Goal: Transaction & Acquisition: Subscribe to service/newsletter

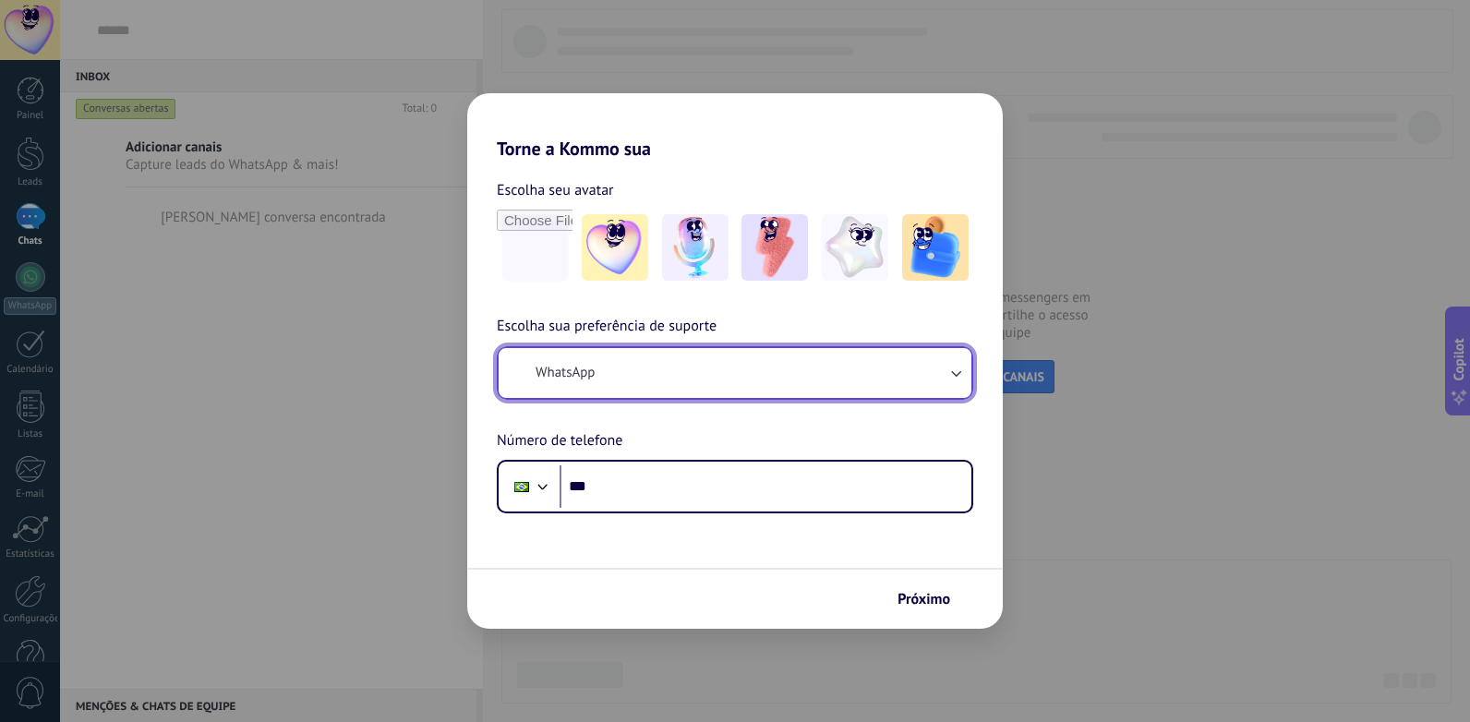
click at [641, 370] on button "WhatsApp" at bounding box center [735, 373] width 473 height 50
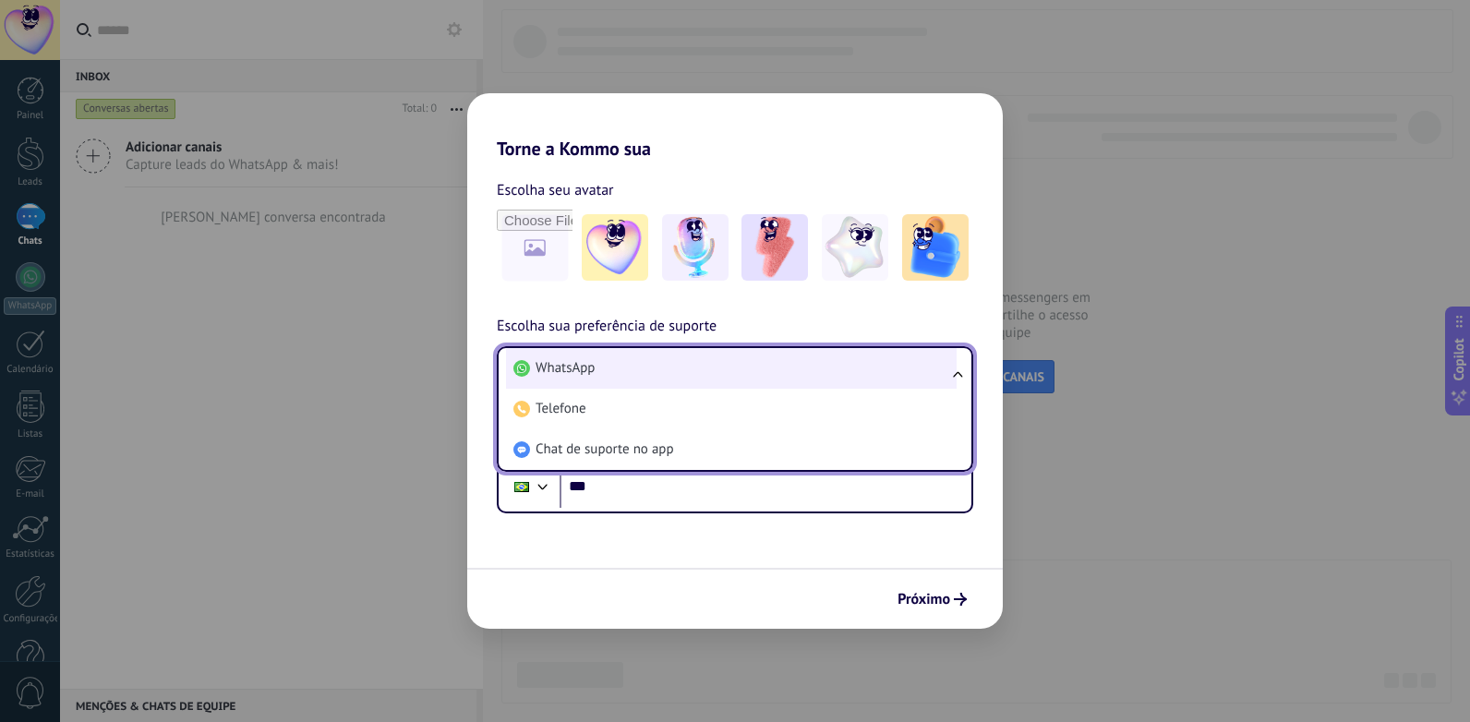
click at [620, 360] on li "WhatsApp" at bounding box center [731, 368] width 451 height 41
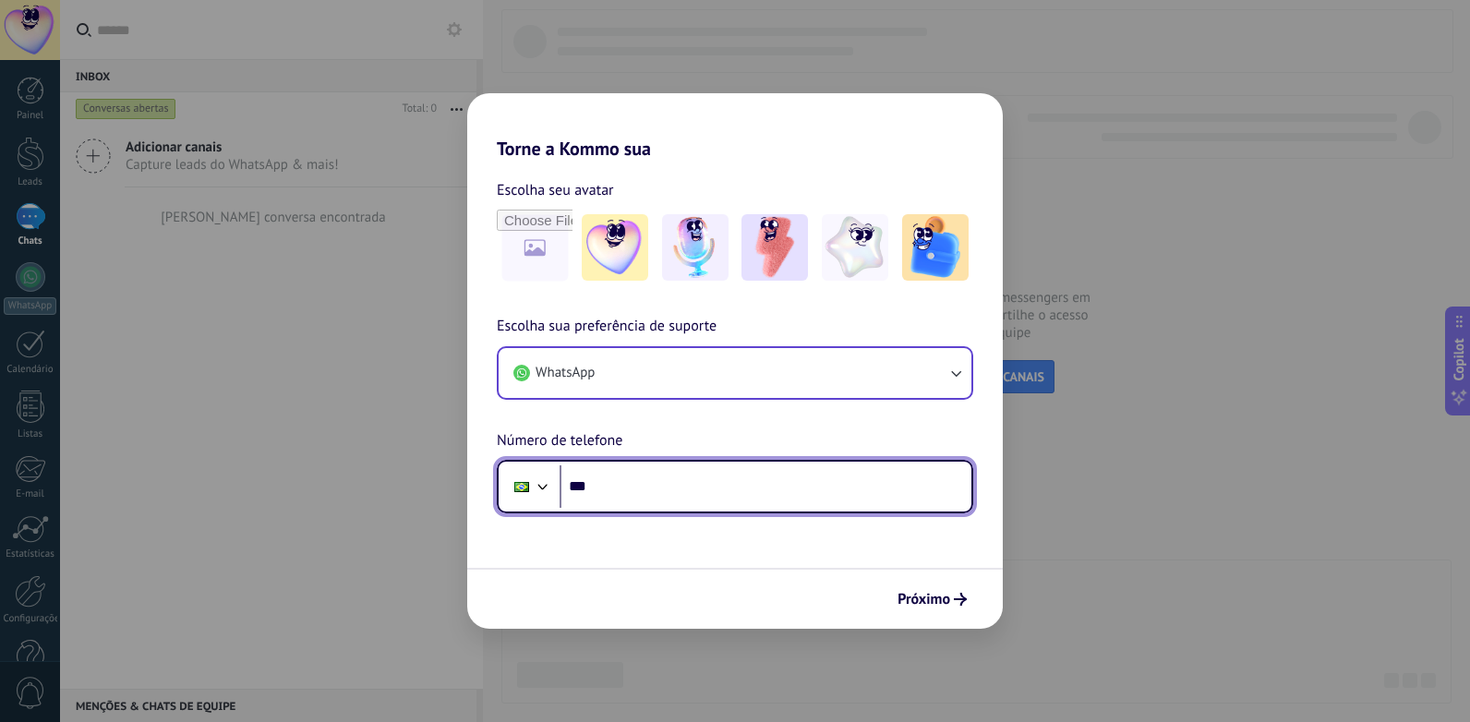
click at [620, 488] on input "***" at bounding box center [766, 486] width 412 height 42
type input "**********"
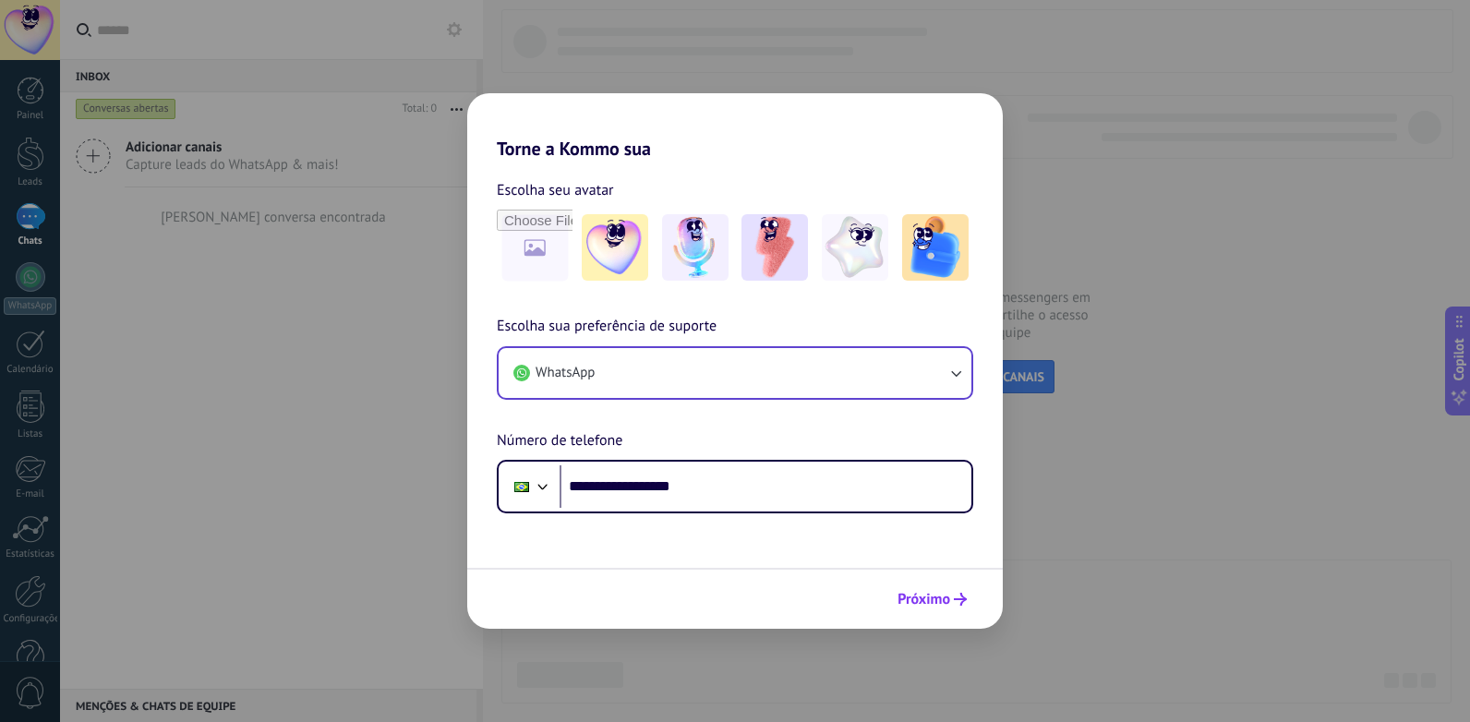
click at [956, 600] on use "submit" at bounding box center [960, 599] width 13 height 13
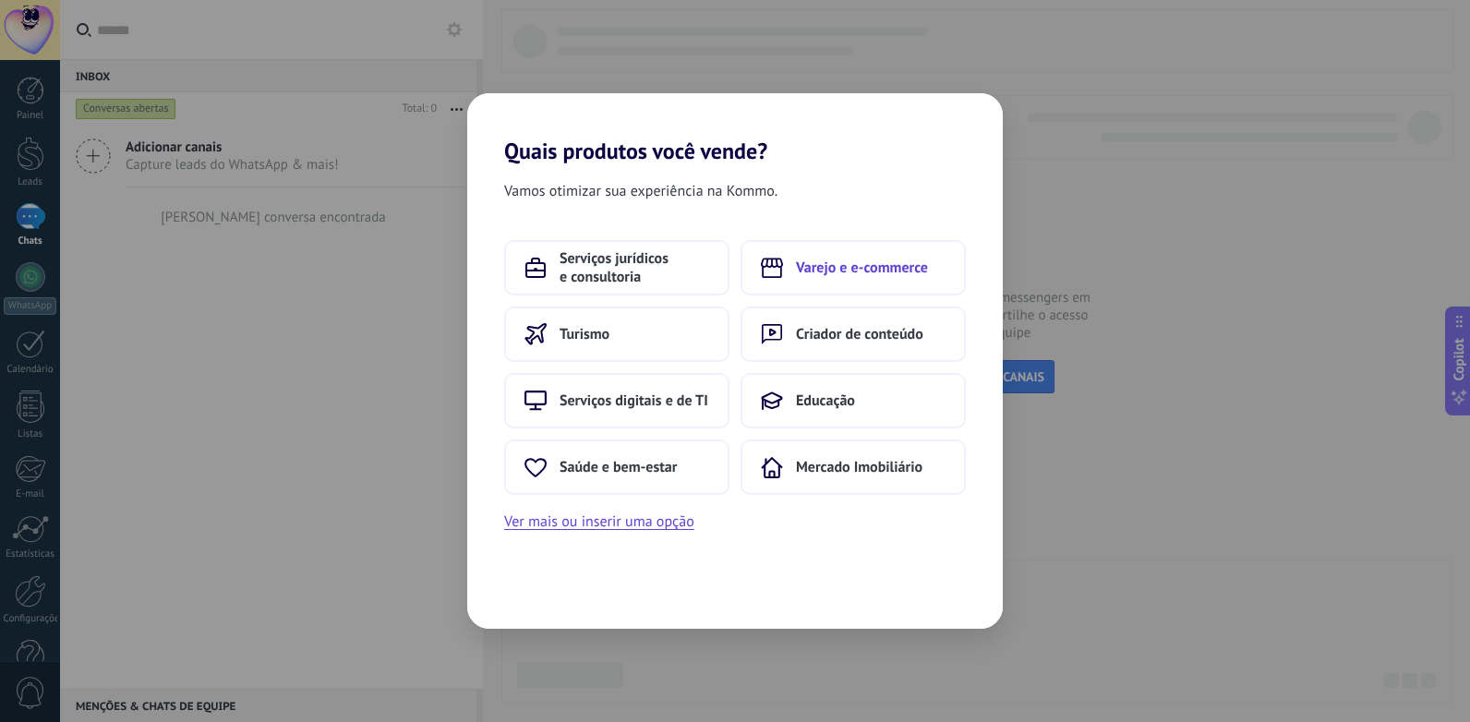
click at [809, 268] on span "Varejo e e-commerce" at bounding box center [862, 268] width 132 height 18
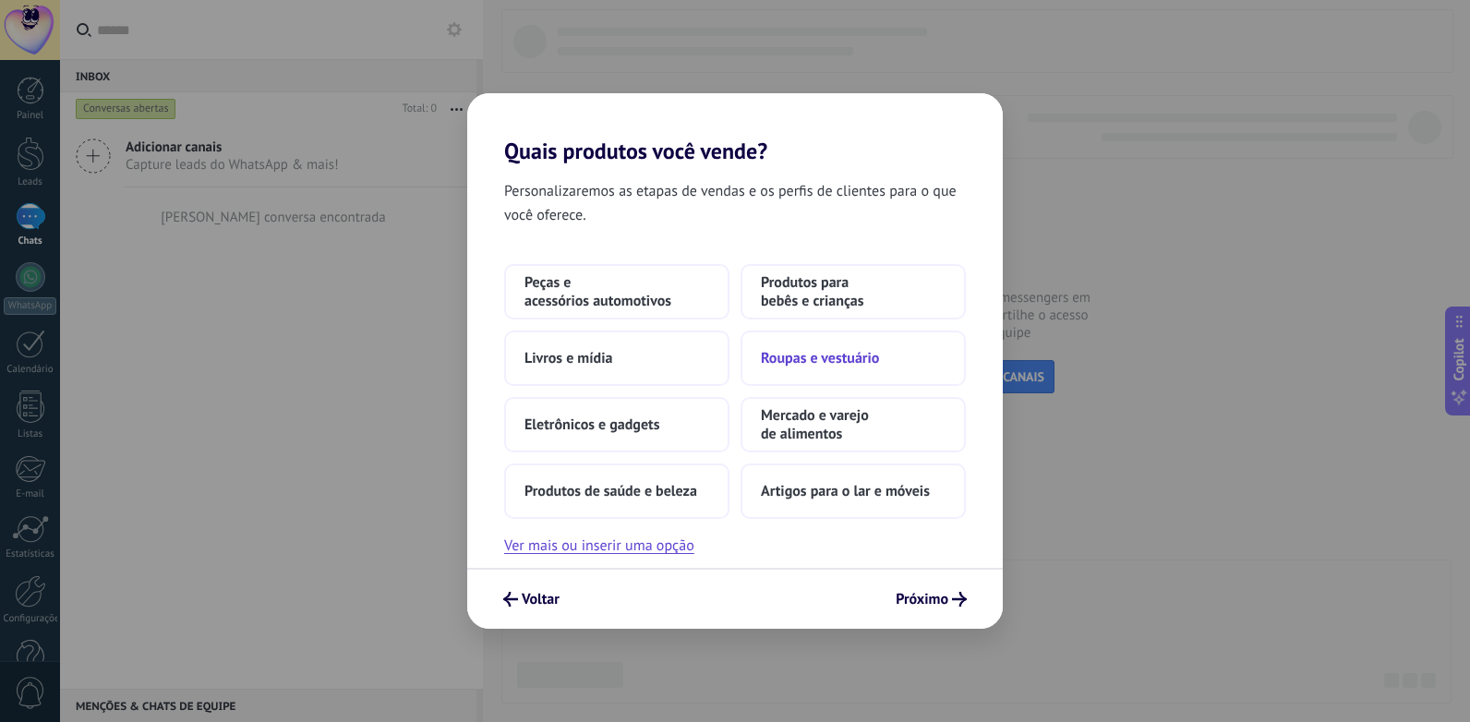
click at [778, 372] on button "Roupas e vestuário" at bounding box center [853, 358] width 225 height 55
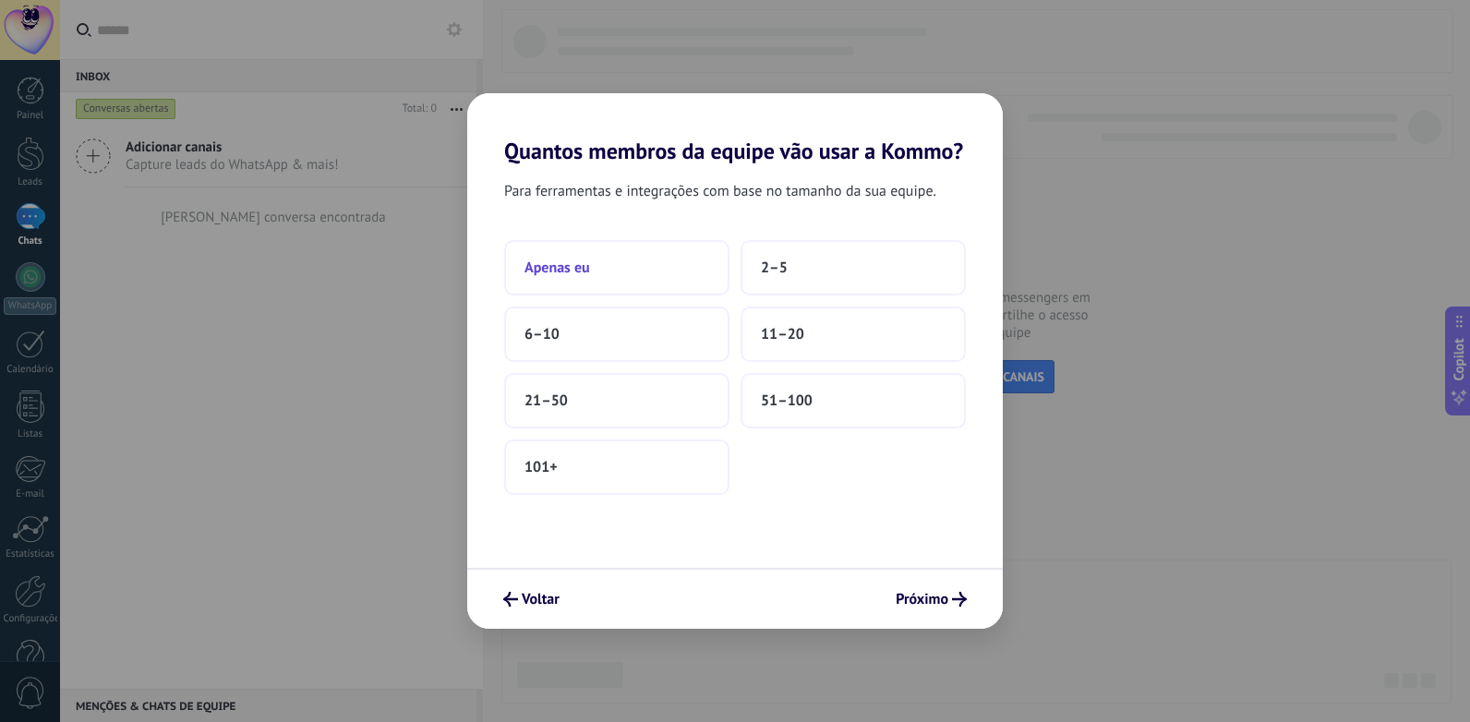
click at [669, 281] on button "Apenas eu" at bounding box center [616, 267] width 225 height 55
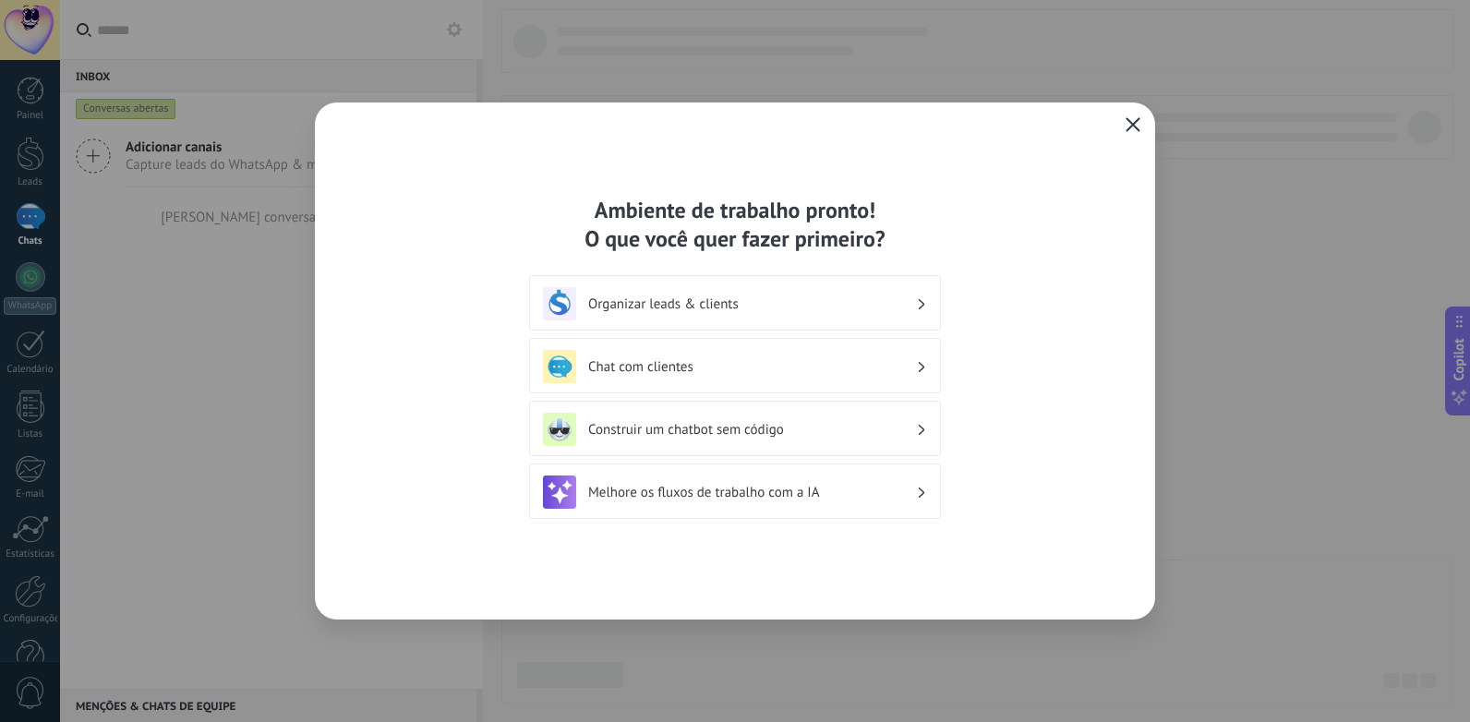
click at [1127, 118] on icon "button" at bounding box center [1133, 124] width 15 height 15
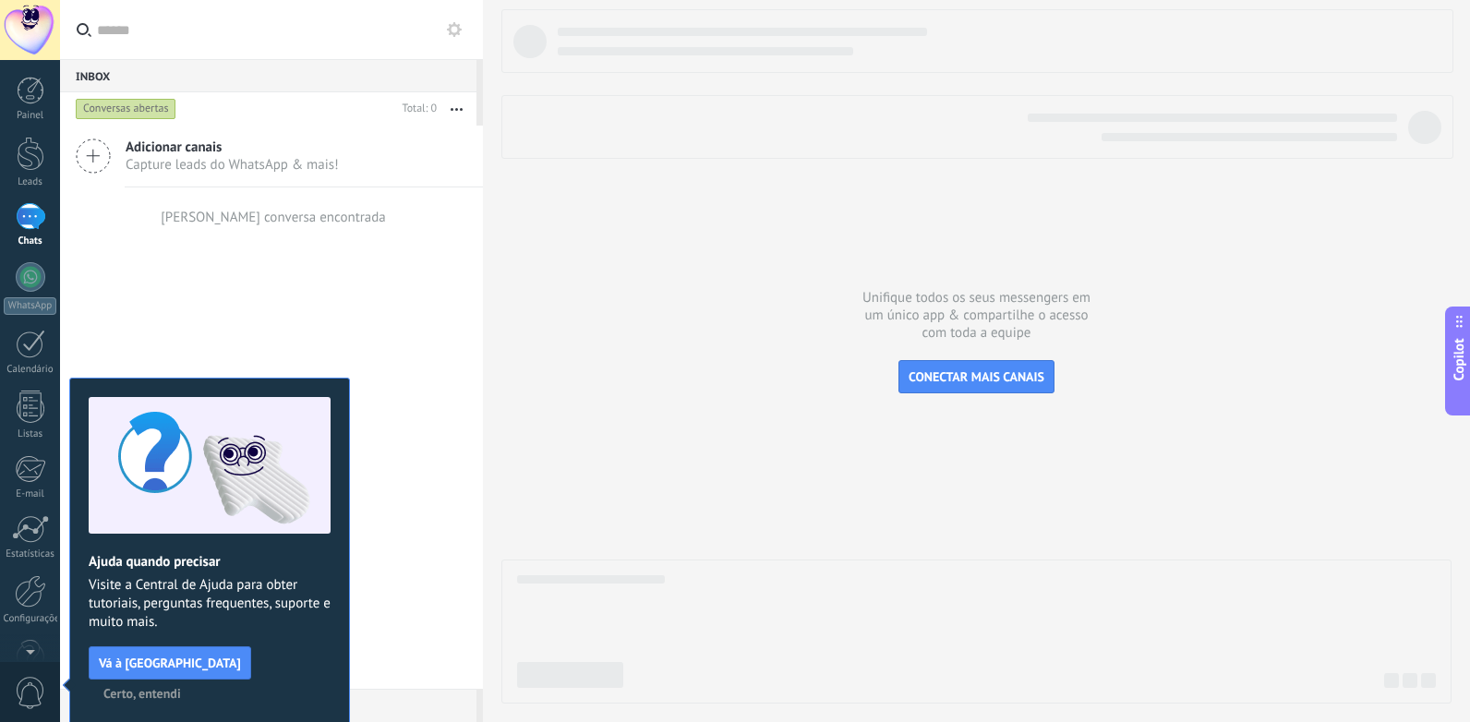
click at [452, 27] on use at bounding box center [454, 29] width 15 height 15
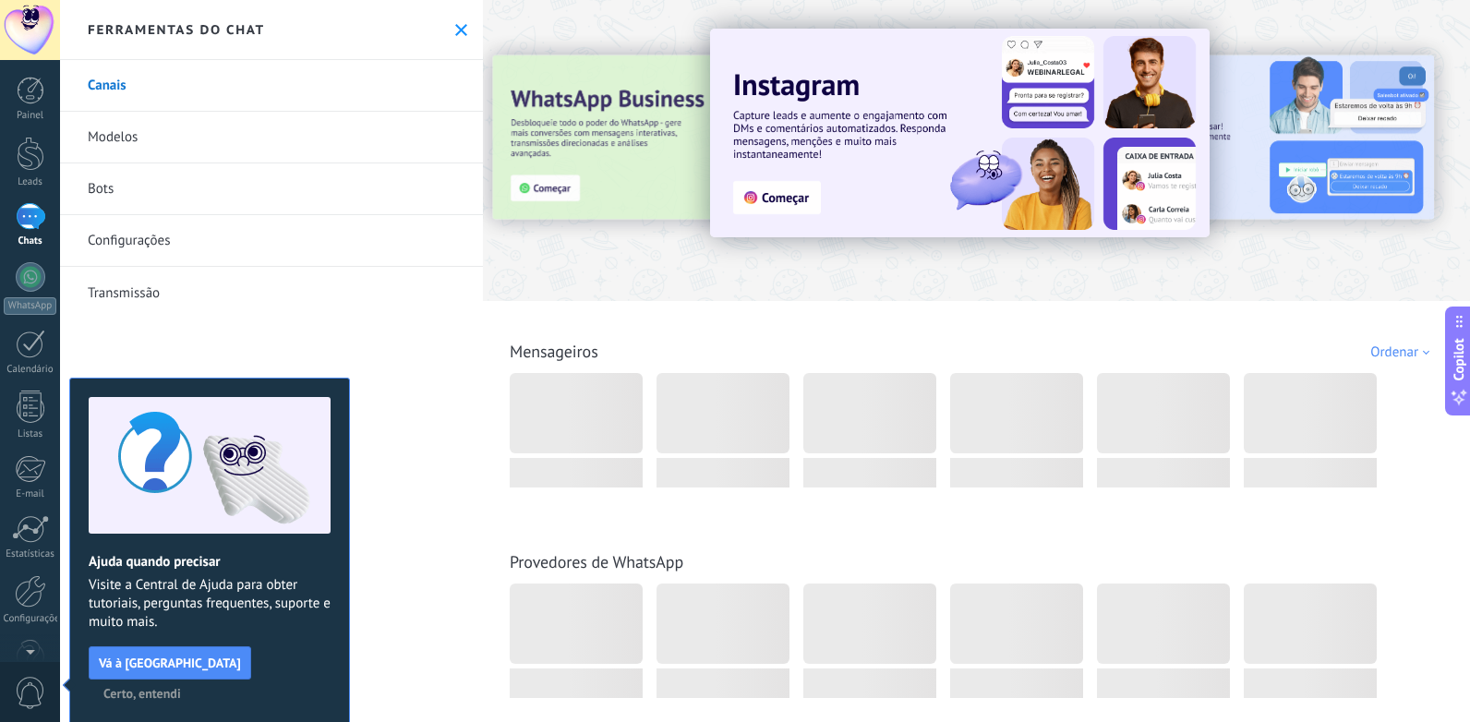
click at [181, 687] on span "Certo, entendi" at bounding box center [142, 693] width 78 height 13
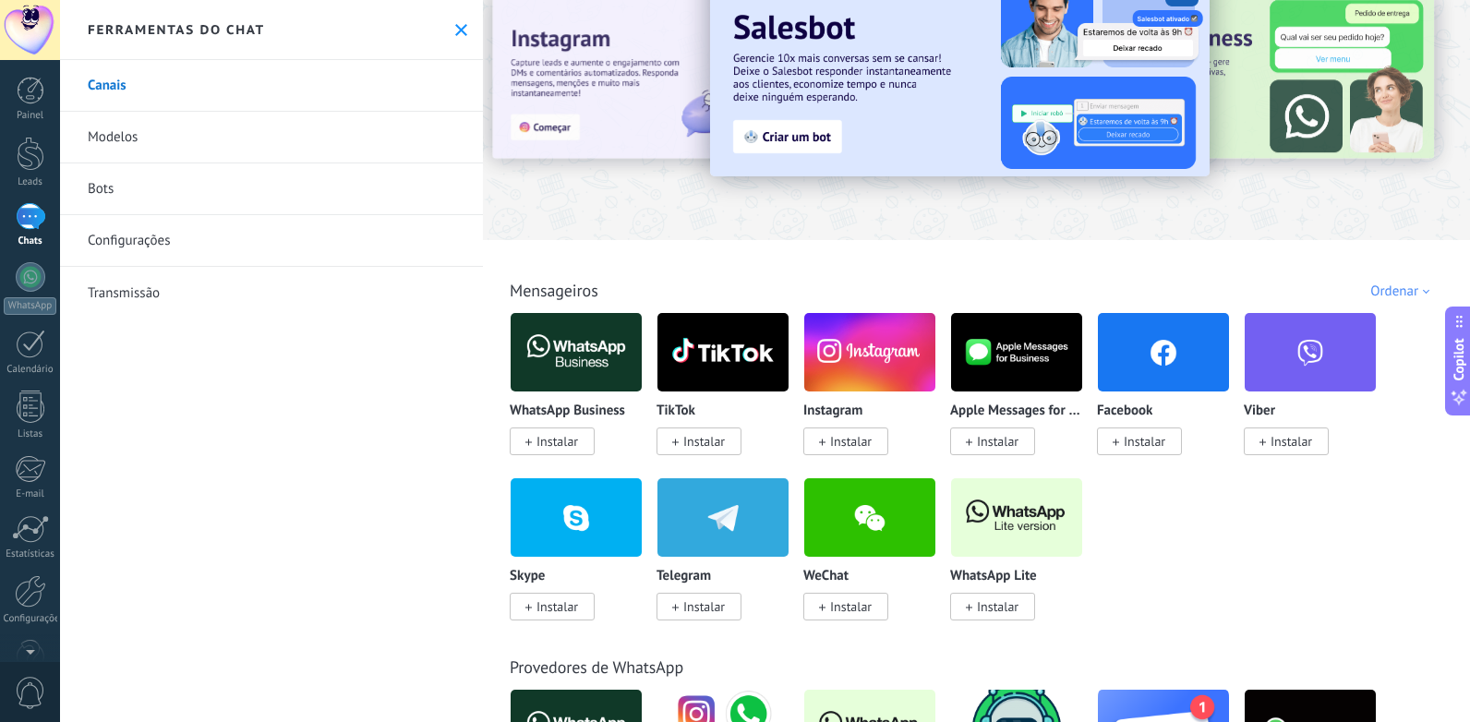
scroll to position [92, 0]
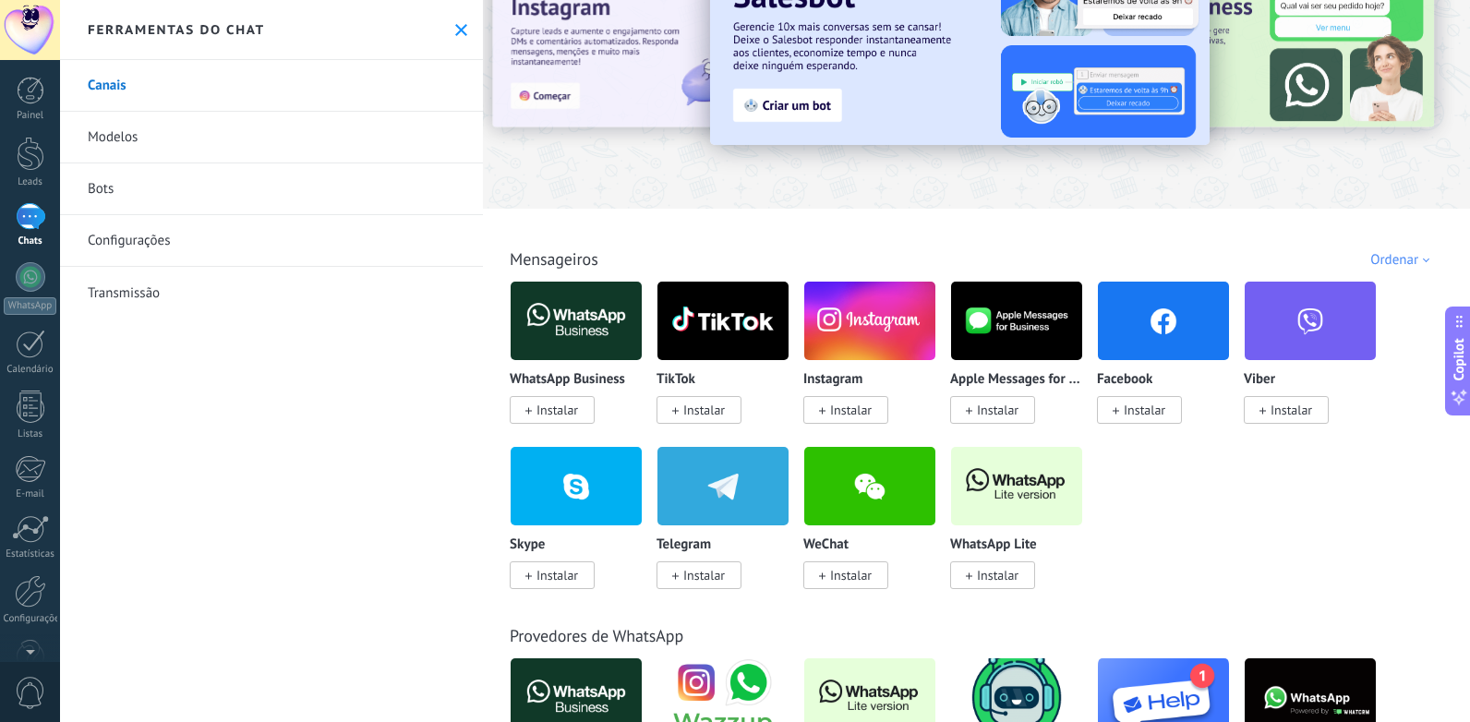
click at [140, 285] on link "Transmissão" at bounding box center [271, 293] width 423 height 52
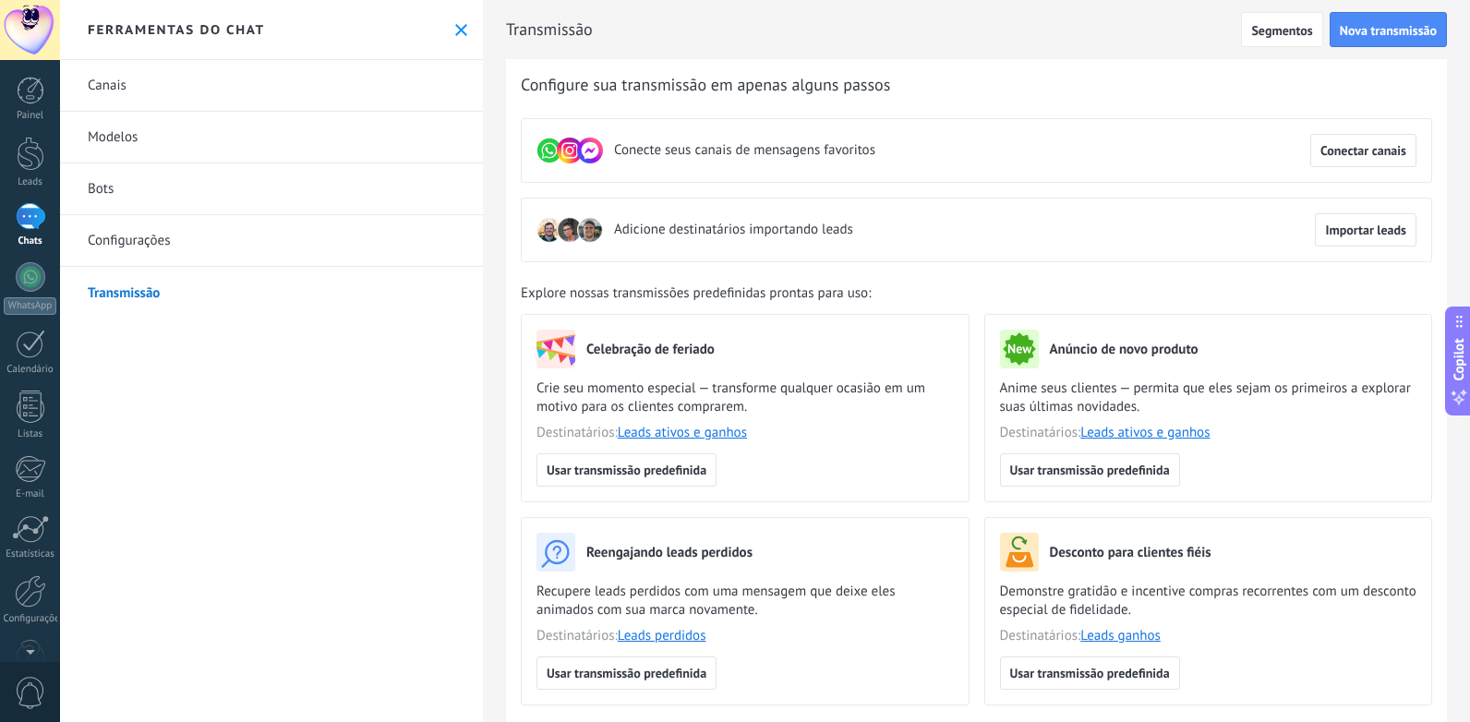
click at [170, 94] on link "Canais" at bounding box center [271, 86] width 423 height 52
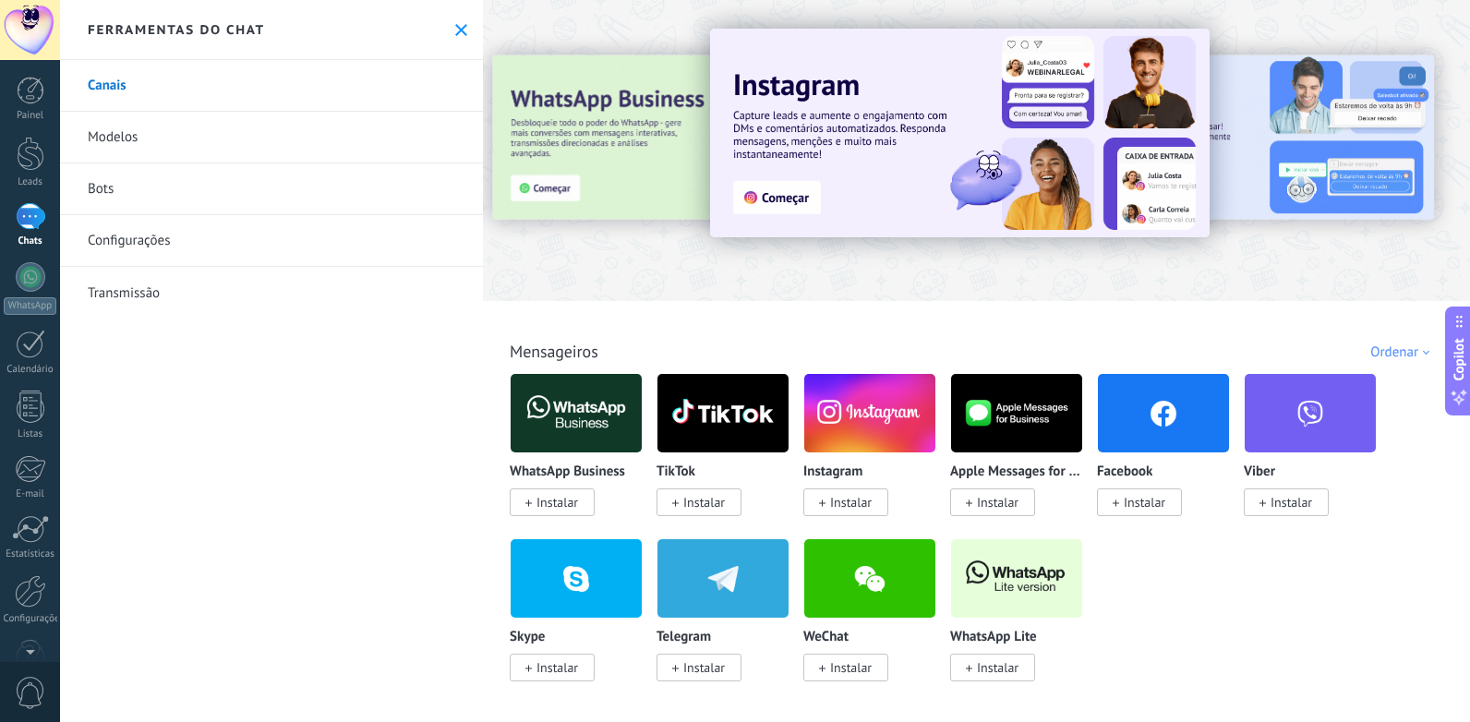
click at [160, 139] on link "Modelos" at bounding box center [271, 138] width 423 height 52
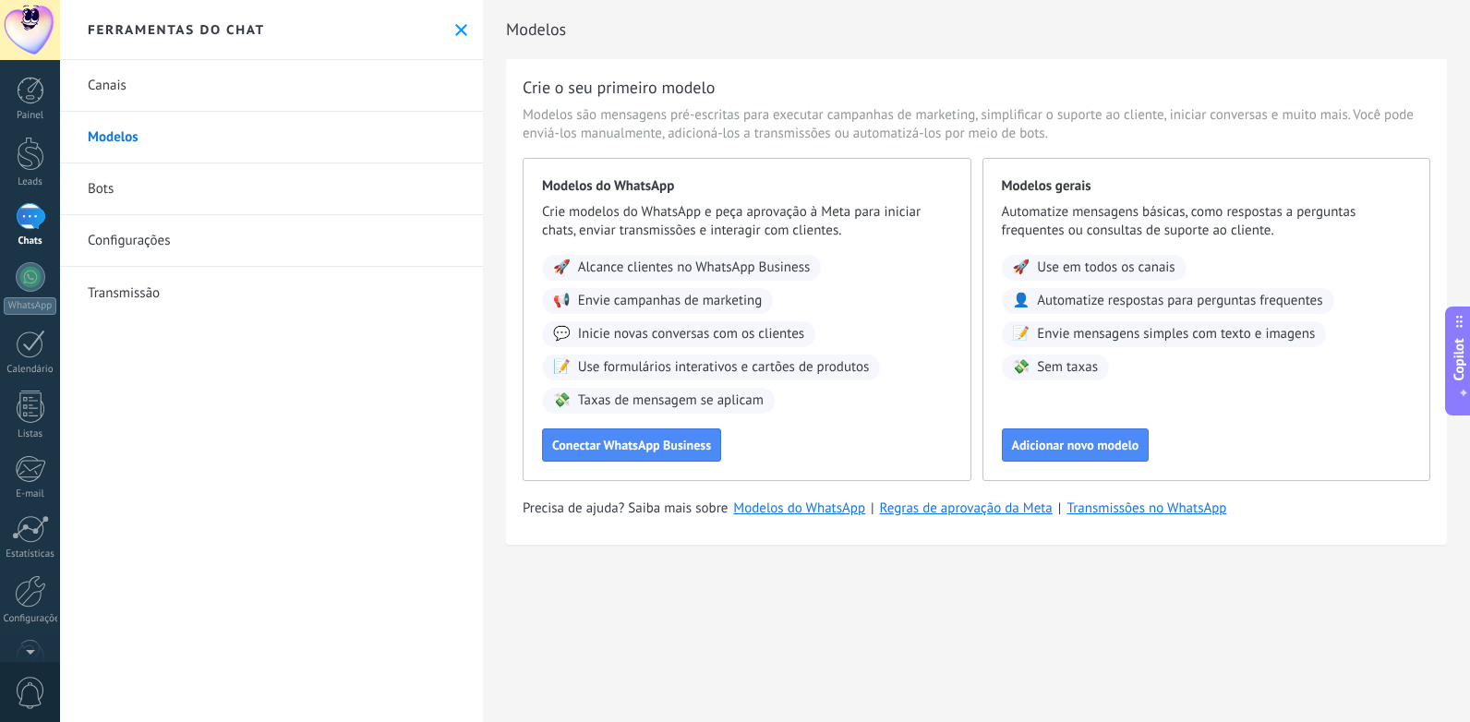
click at [460, 34] on use at bounding box center [461, 30] width 12 height 12
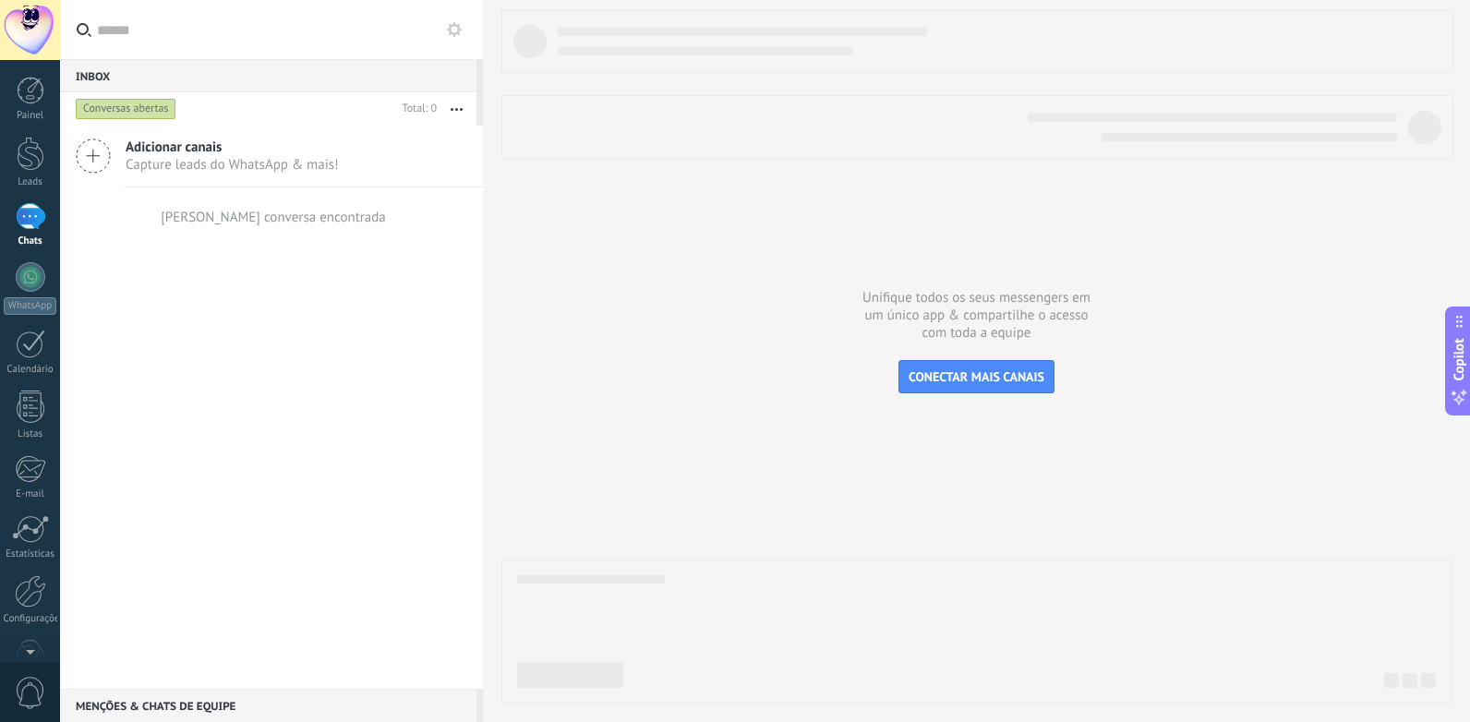
click at [446, 28] on button at bounding box center [454, 29] width 22 height 22
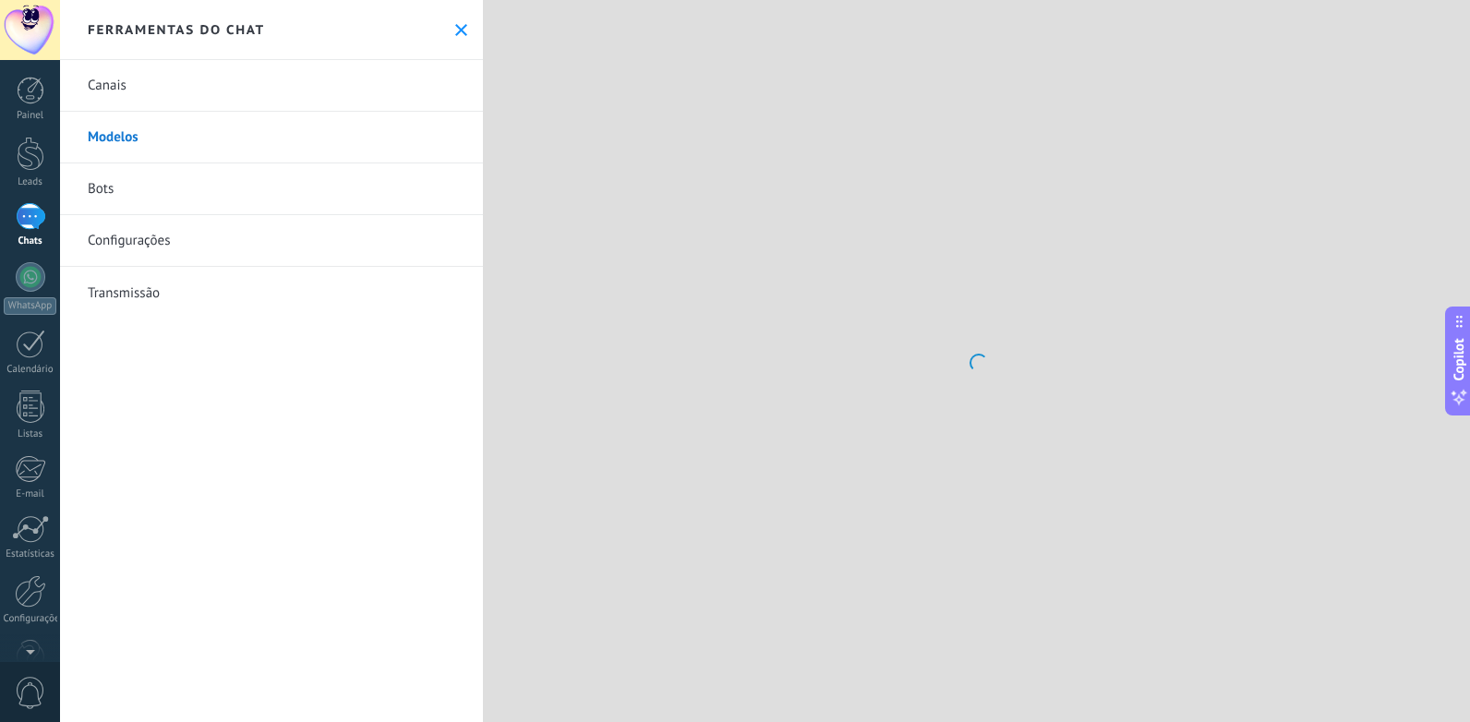
click at [455, 24] on icon at bounding box center [461, 30] width 12 height 12
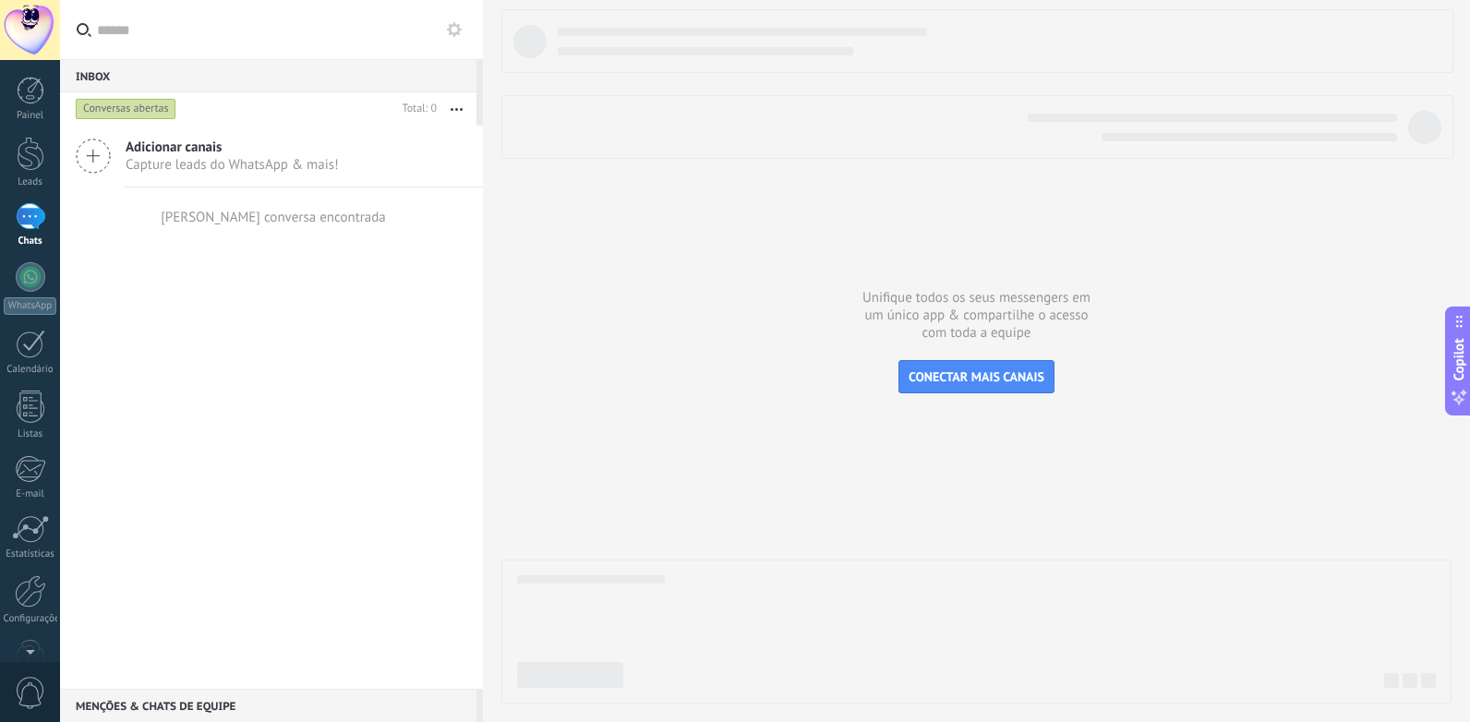
click at [700, 264] on div at bounding box center [976, 356] width 950 height 694
click at [978, 378] on span "CONECTAR MAIS CANAIS" at bounding box center [977, 376] width 136 height 17
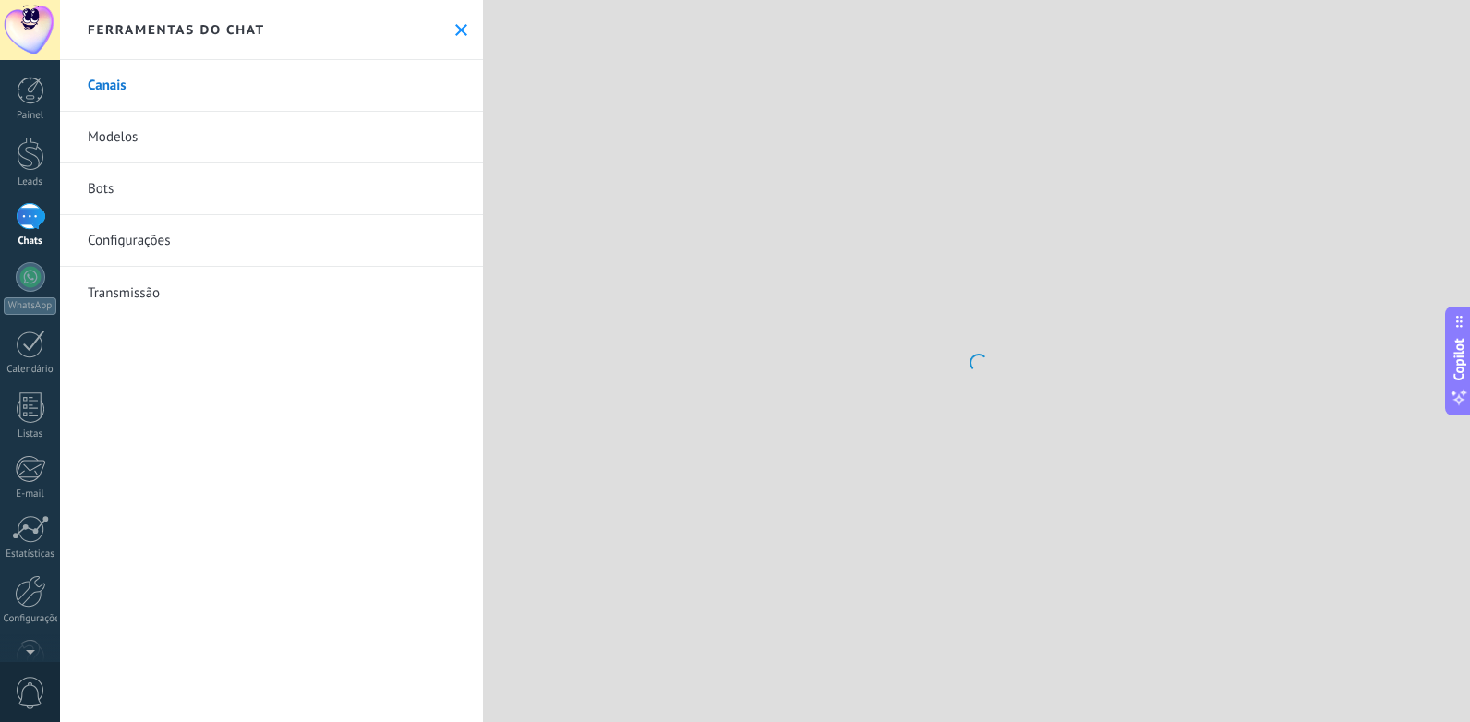
click at [460, 32] on icon at bounding box center [461, 30] width 12 height 12
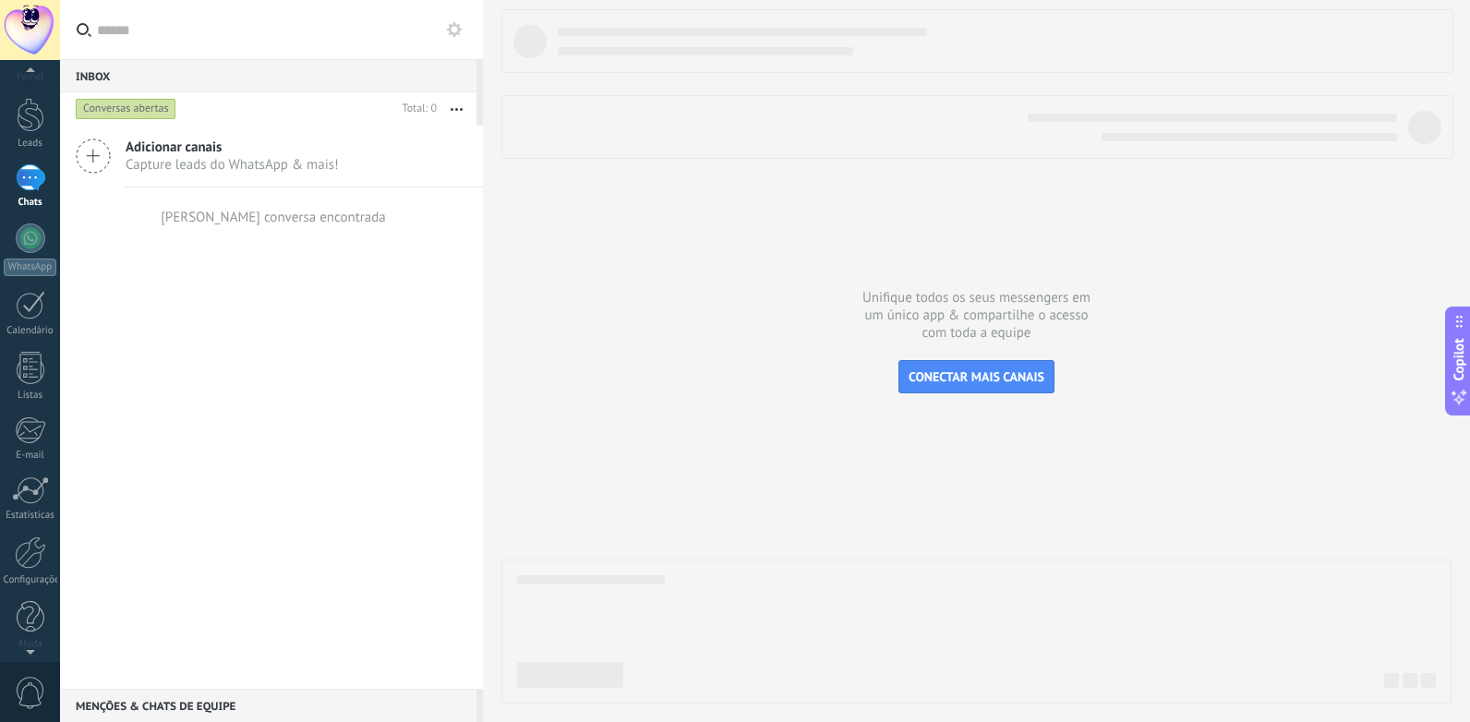
scroll to position [46, 0]
click at [40, 119] on div at bounding box center [31, 107] width 28 height 34
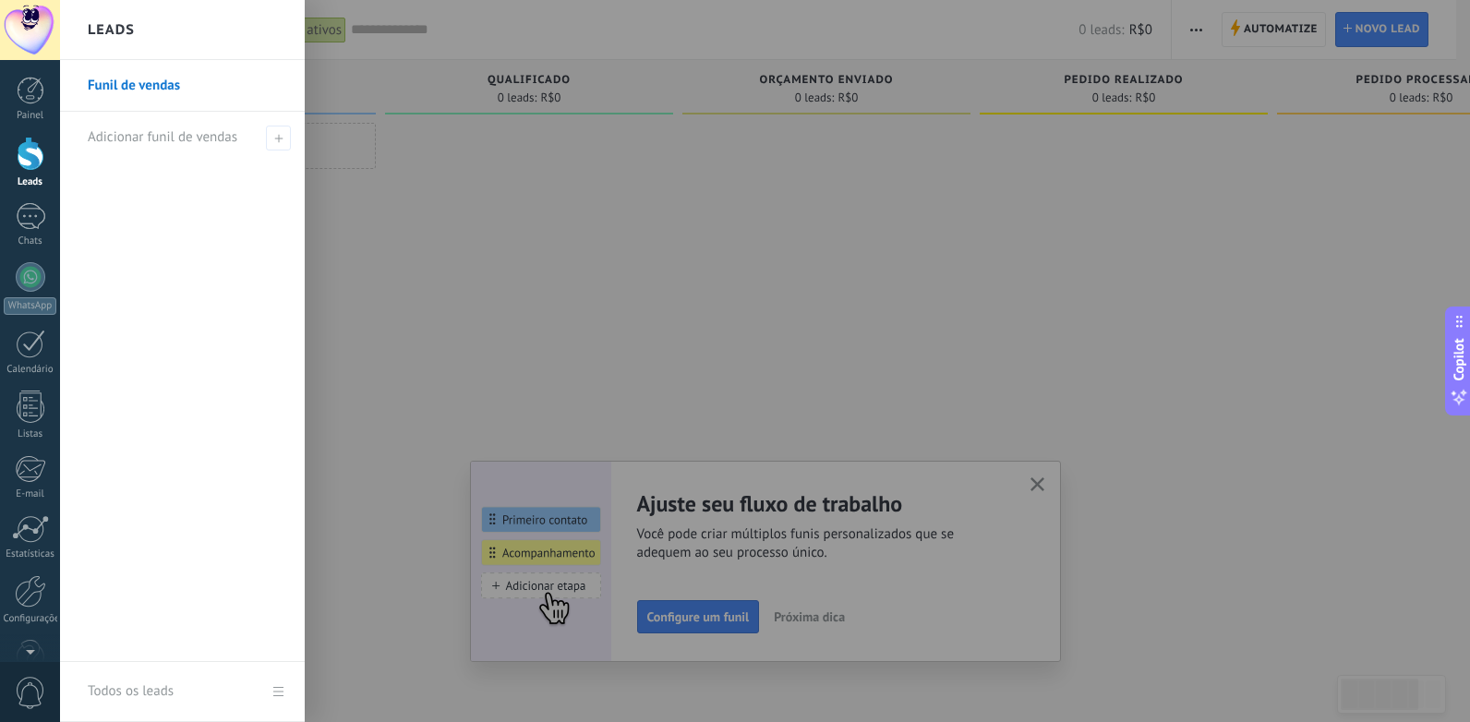
click at [1043, 490] on div at bounding box center [795, 361] width 1470 height 722
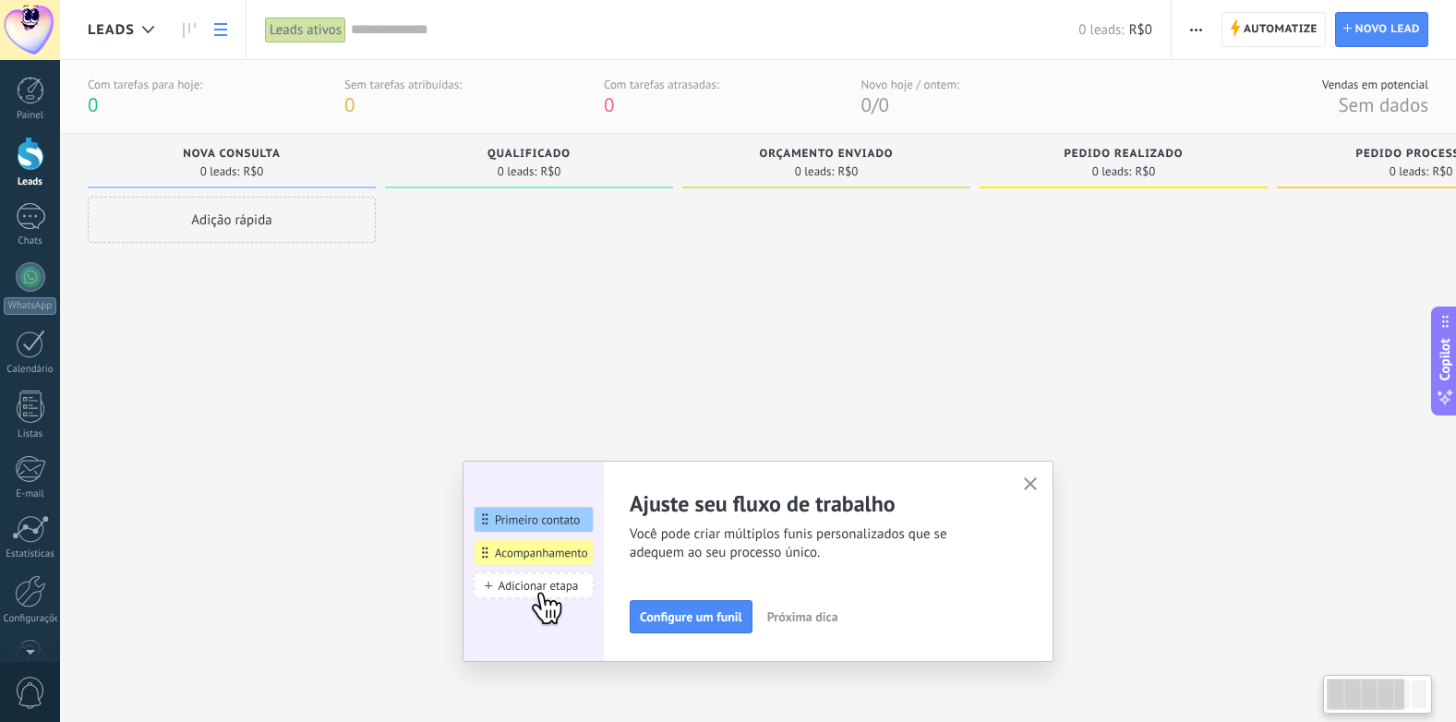
click at [222, 26] on icon at bounding box center [220, 29] width 13 height 13
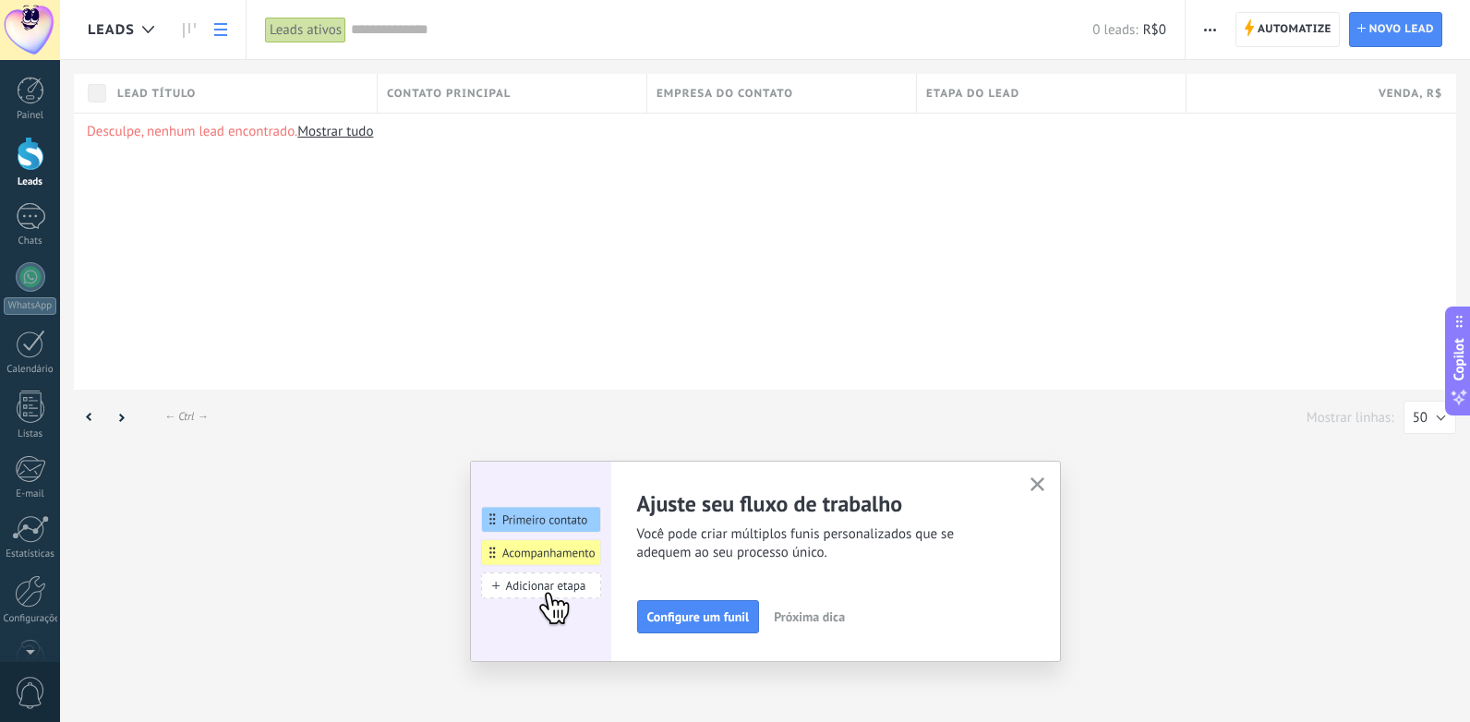
click at [45, 52] on div at bounding box center [30, 30] width 60 height 60
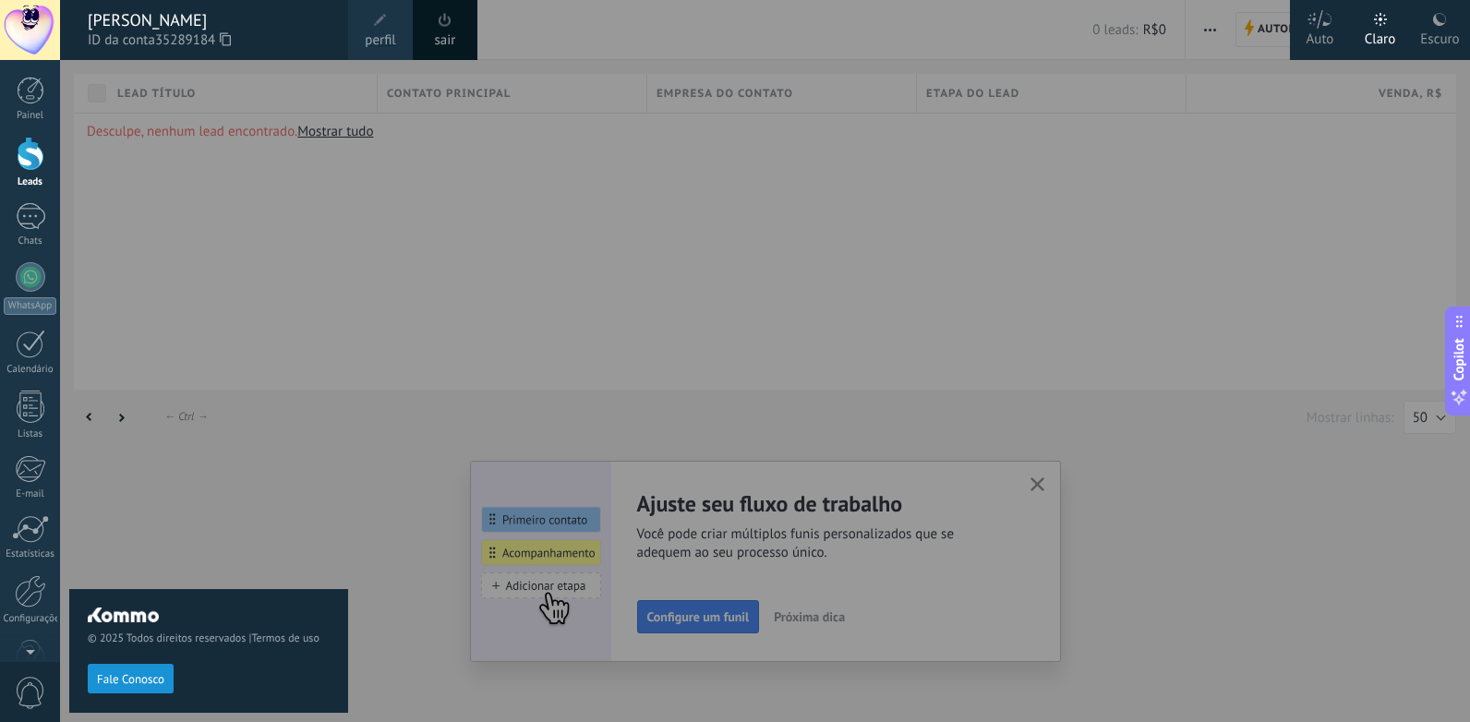
click at [188, 464] on div "© 2025 Todos direitos reservados | Termos de uso Fale Conosco" at bounding box center [208, 391] width 279 height 662
click at [859, 520] on div at bounding box center [795, 361] width 1470 height 722
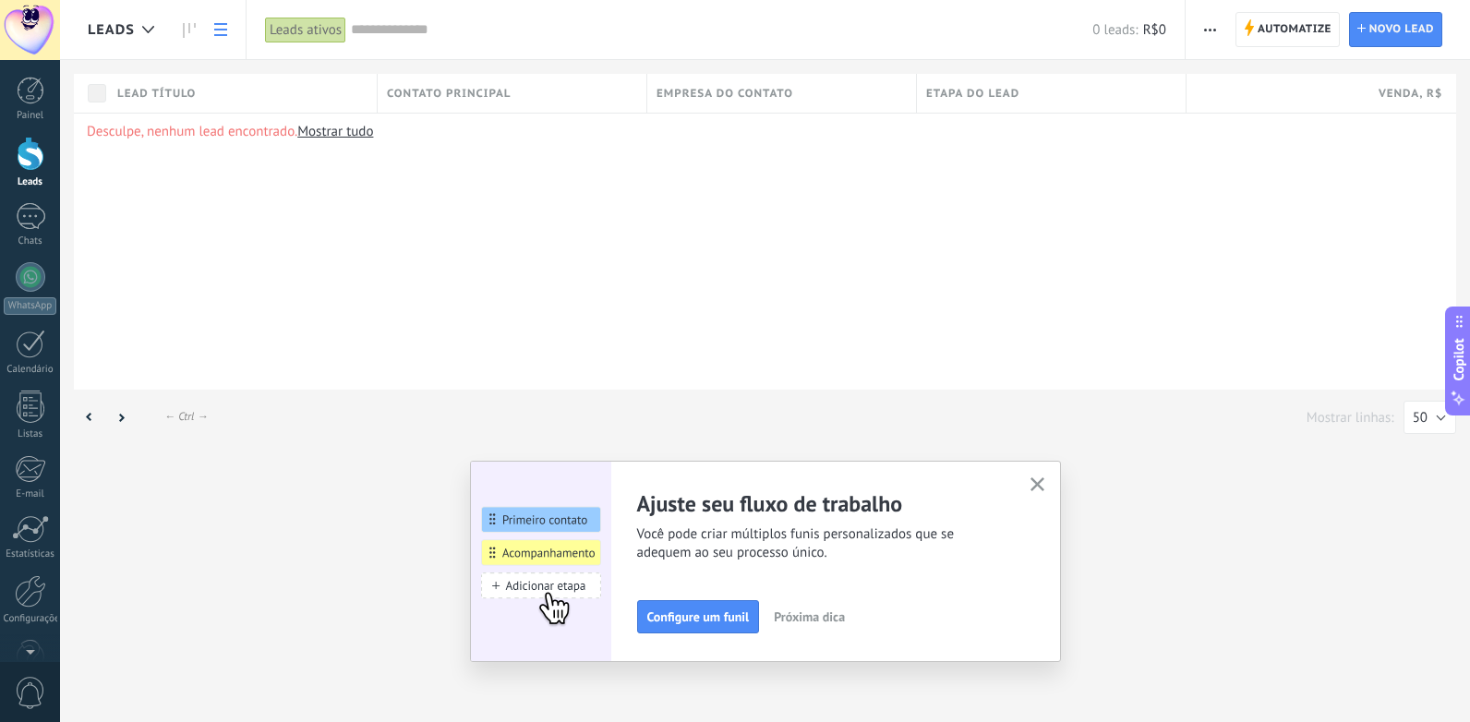
click at [1039, 476] on button "button" at bounding box center [1037, 485] width 23 height 25
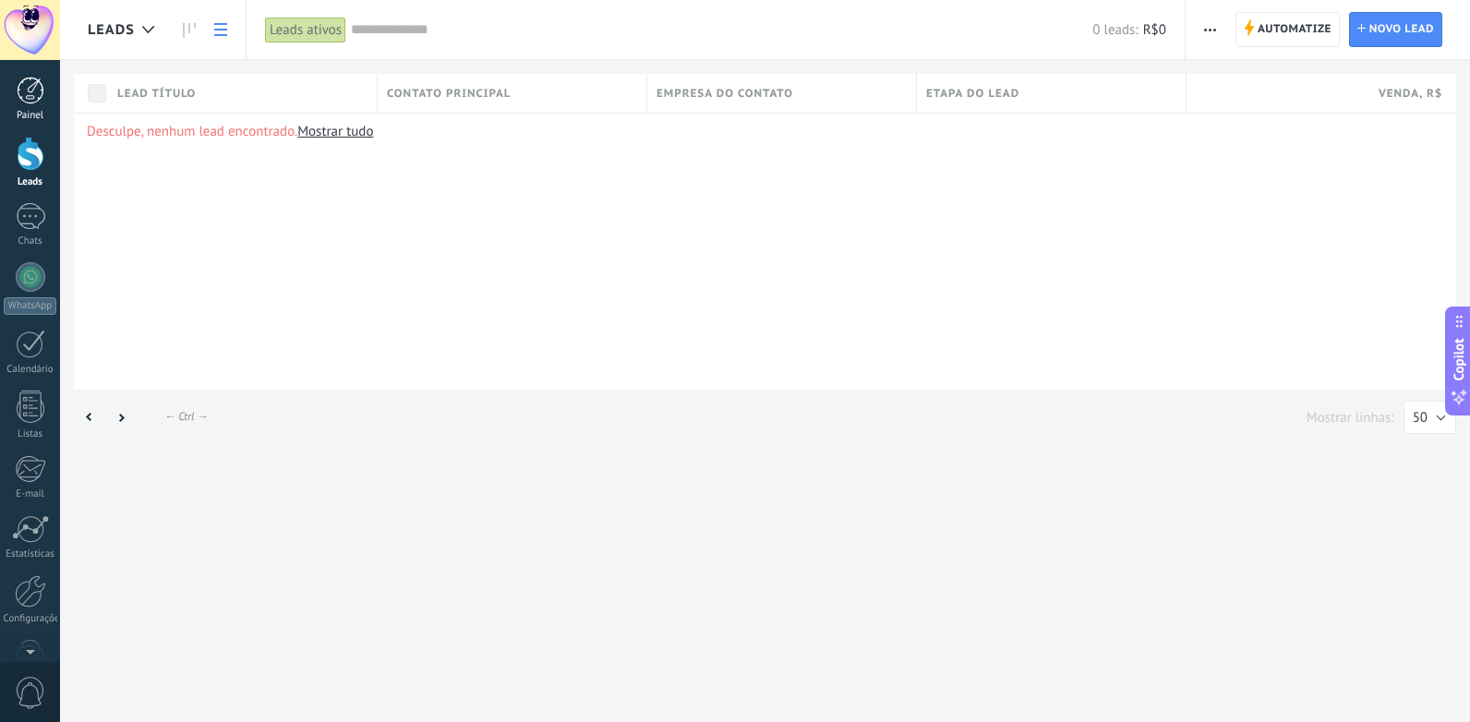
click at [15, 88] on link "Painel" at bounding box center [30, 99] width 60 height 45
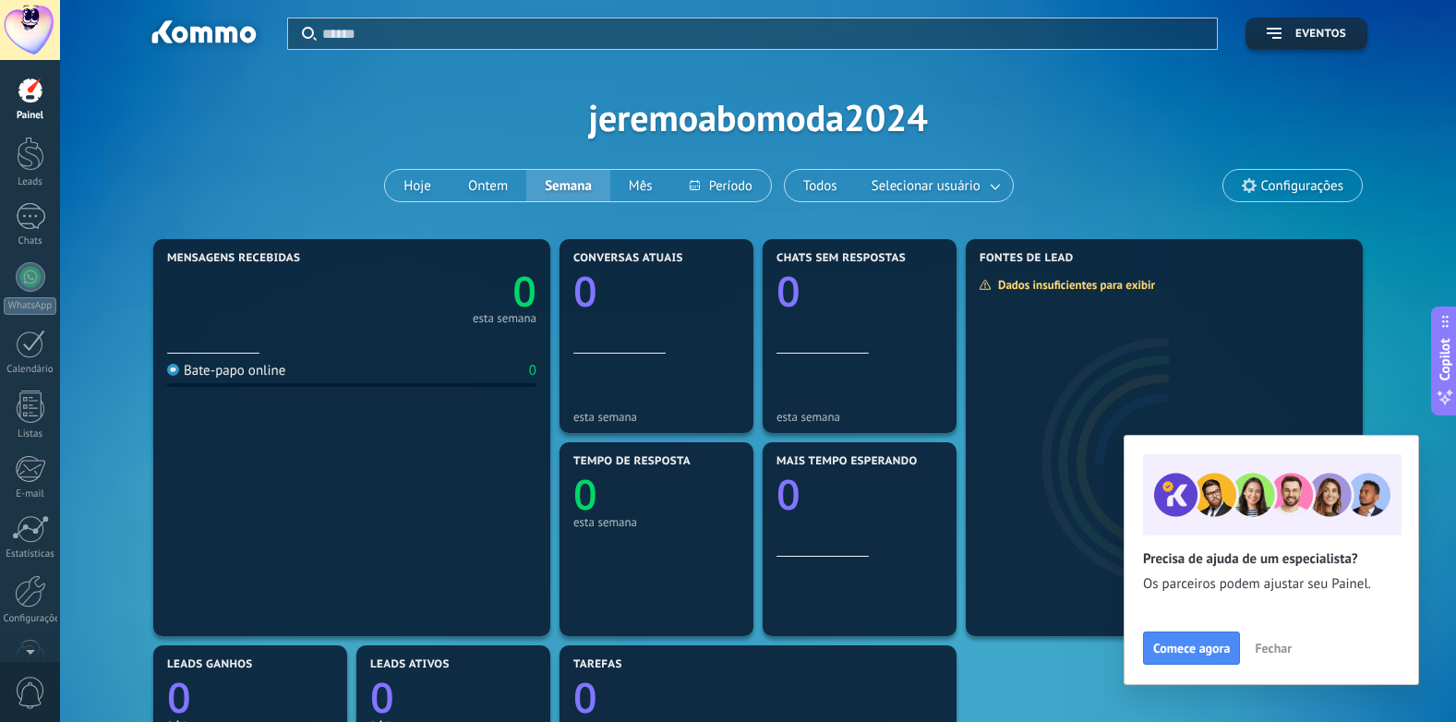
click at [1286, 649] on span "Fechar" at bounding box center [1273, 648] width 37 height 13
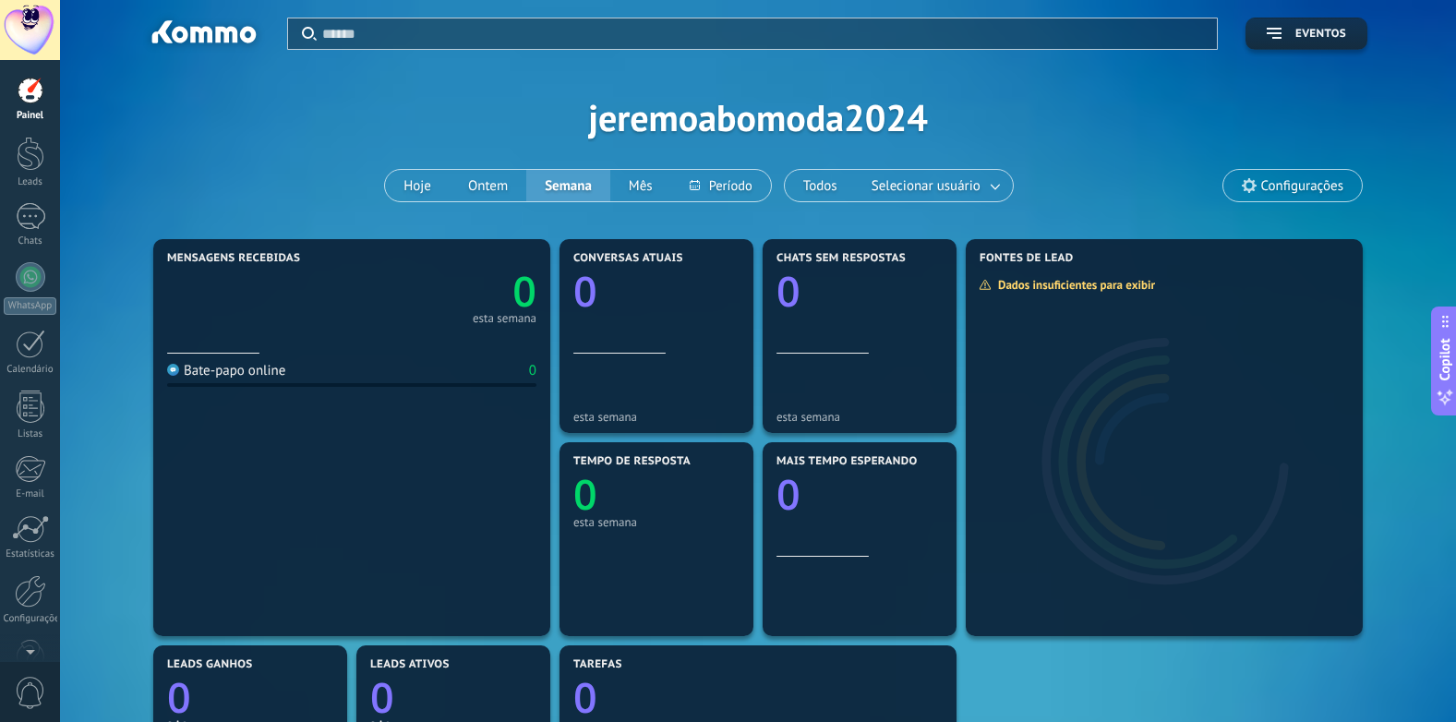
click at [528, 31] on input "text" at bounding box center [764, 33] width 884 height 19
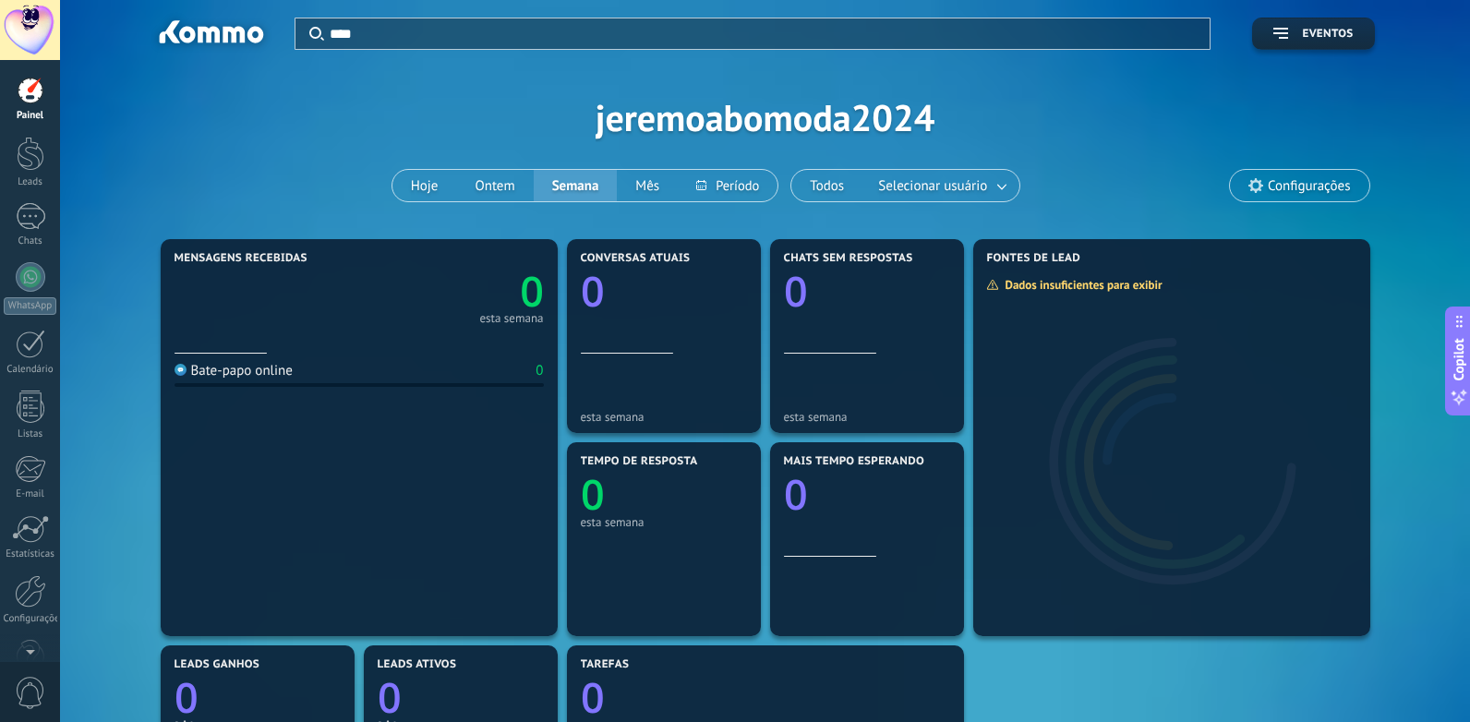
type input "****"
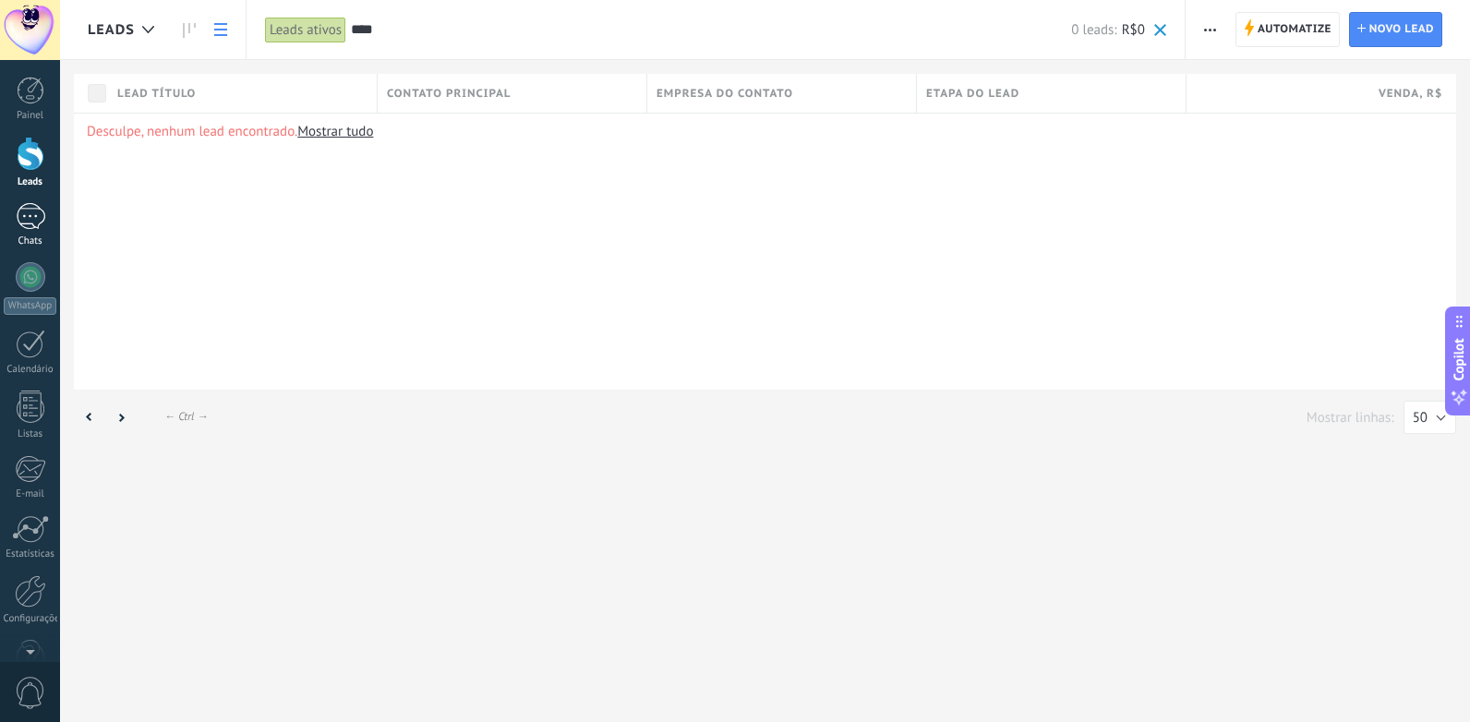
click at [30, 223] on div at bounding box center [31, 216] width 30 height 27
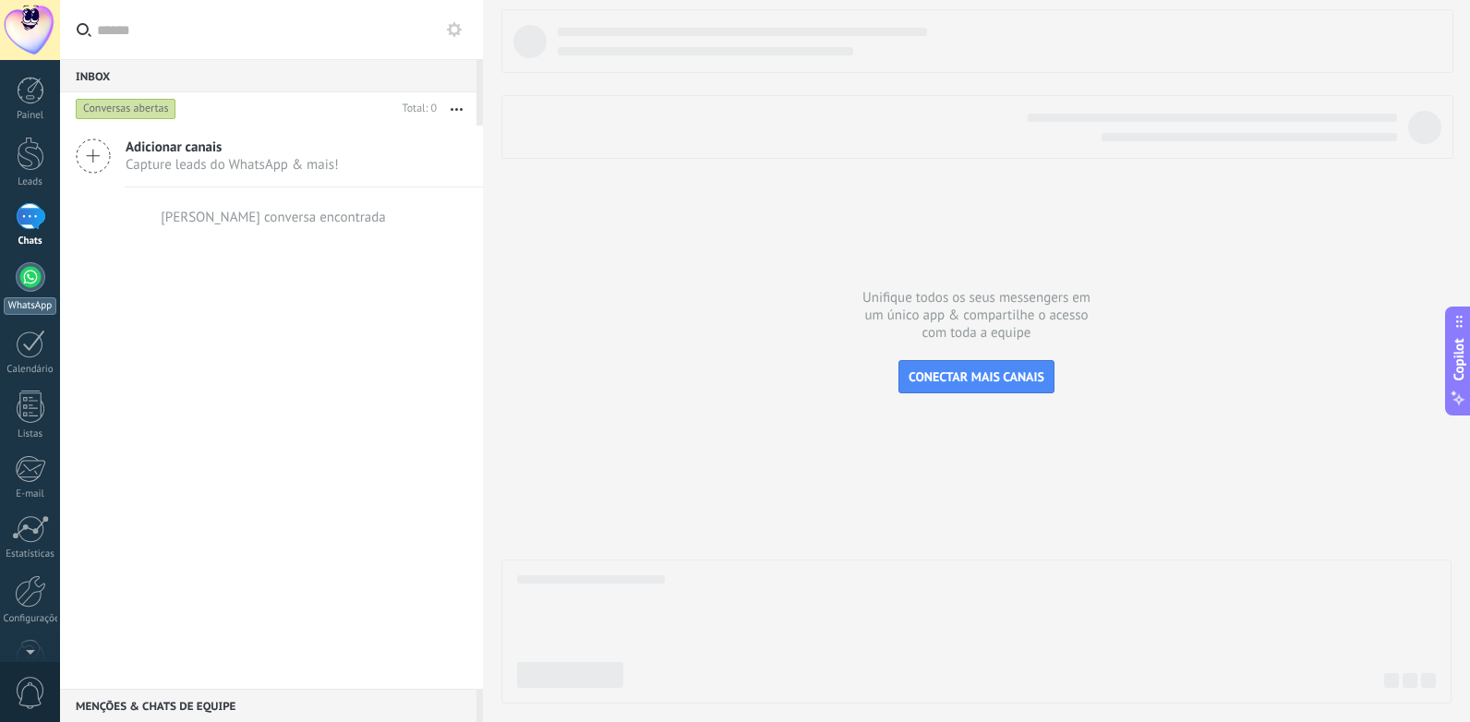
click at [30, 283] on div at bounding box center [31, 277] width 30 height 30
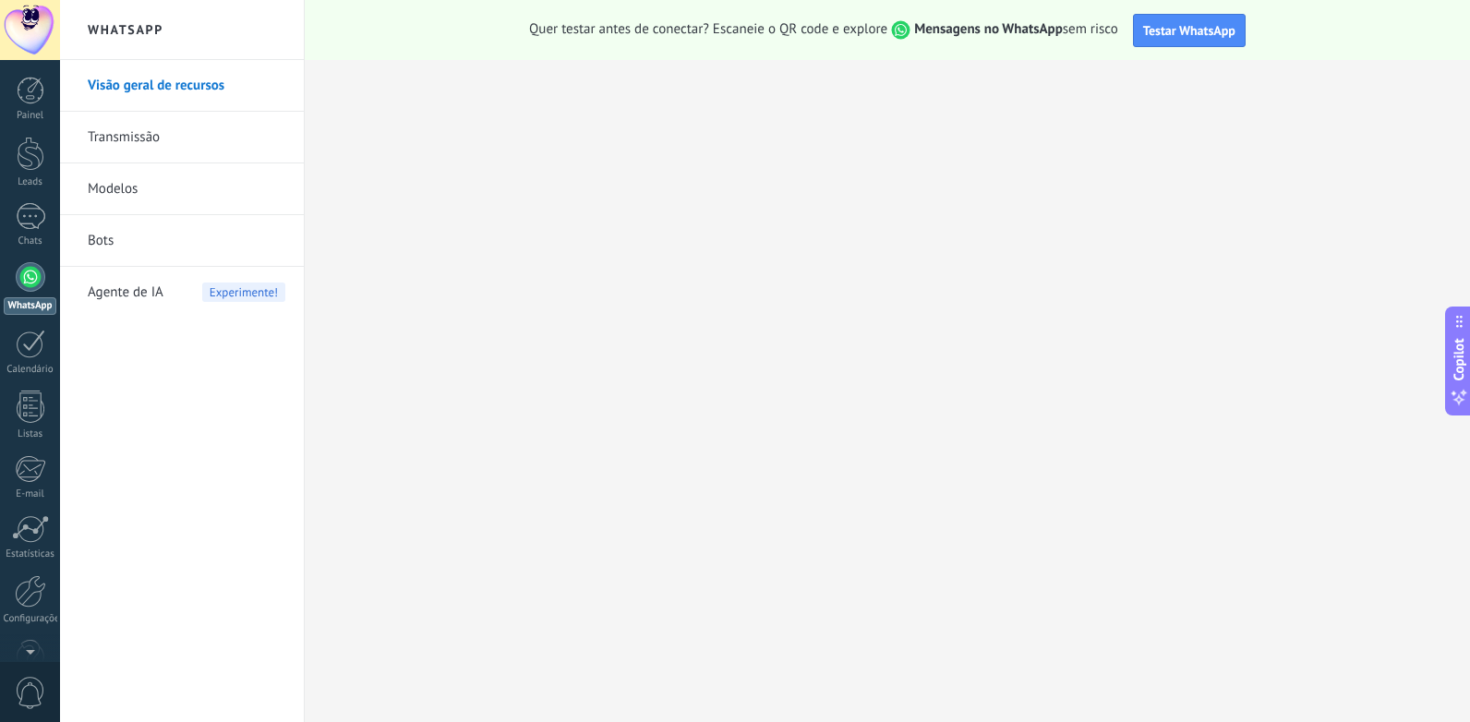
click at [150, 137] on link "Transmissão" at bounding box center [187, 138] width 198 height 52
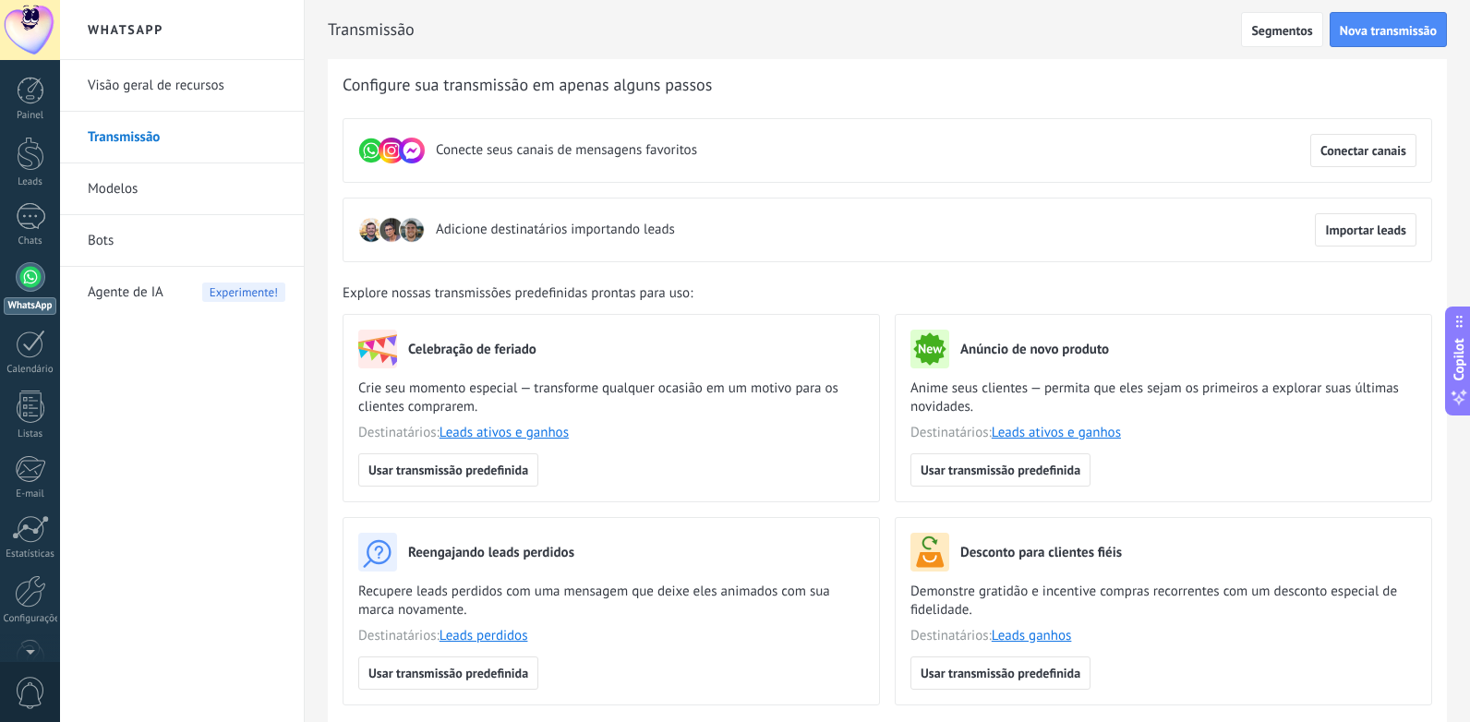
click at [151, 86] on link "Visão geral de recursos" at bounding box center [187, 86] width 198 height 52
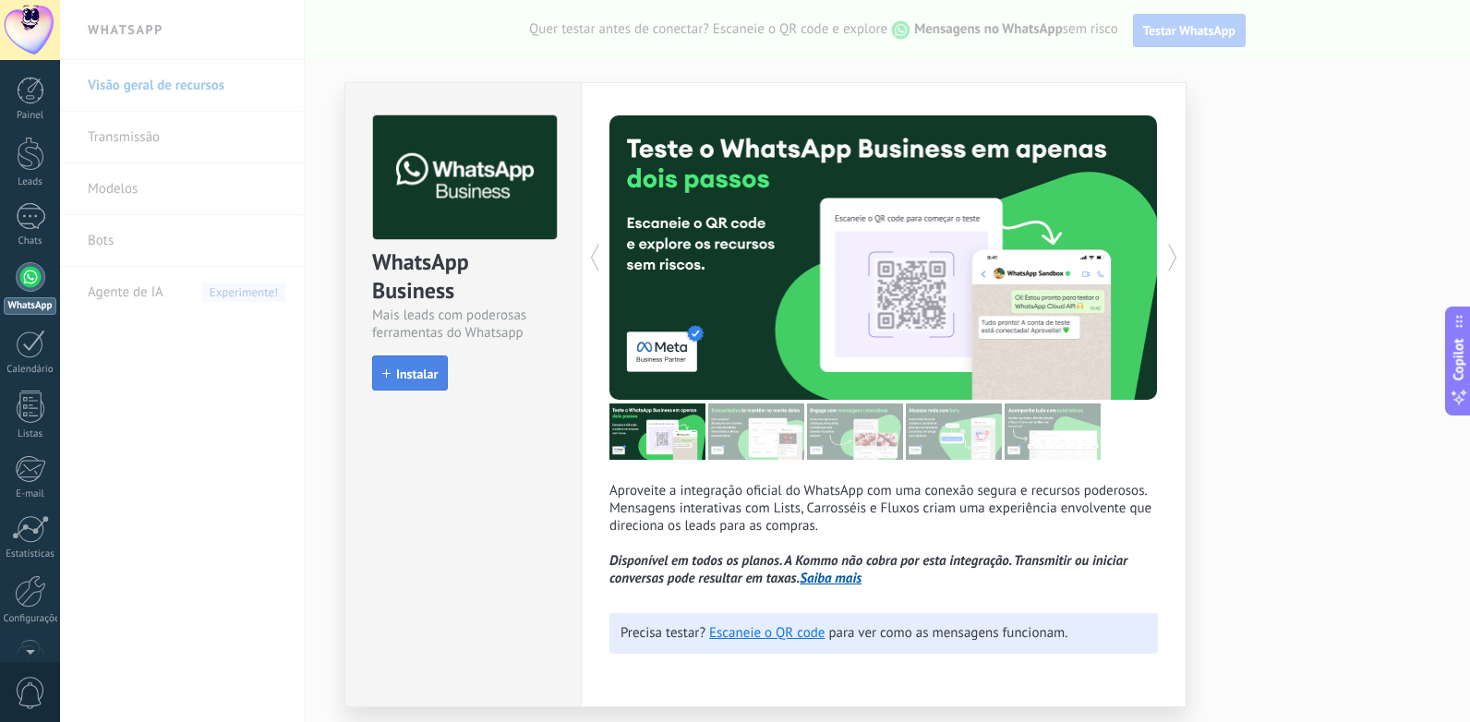
click at [431, 382] on button "Instalar" at bounding box center [410, 373] width 76 height 35
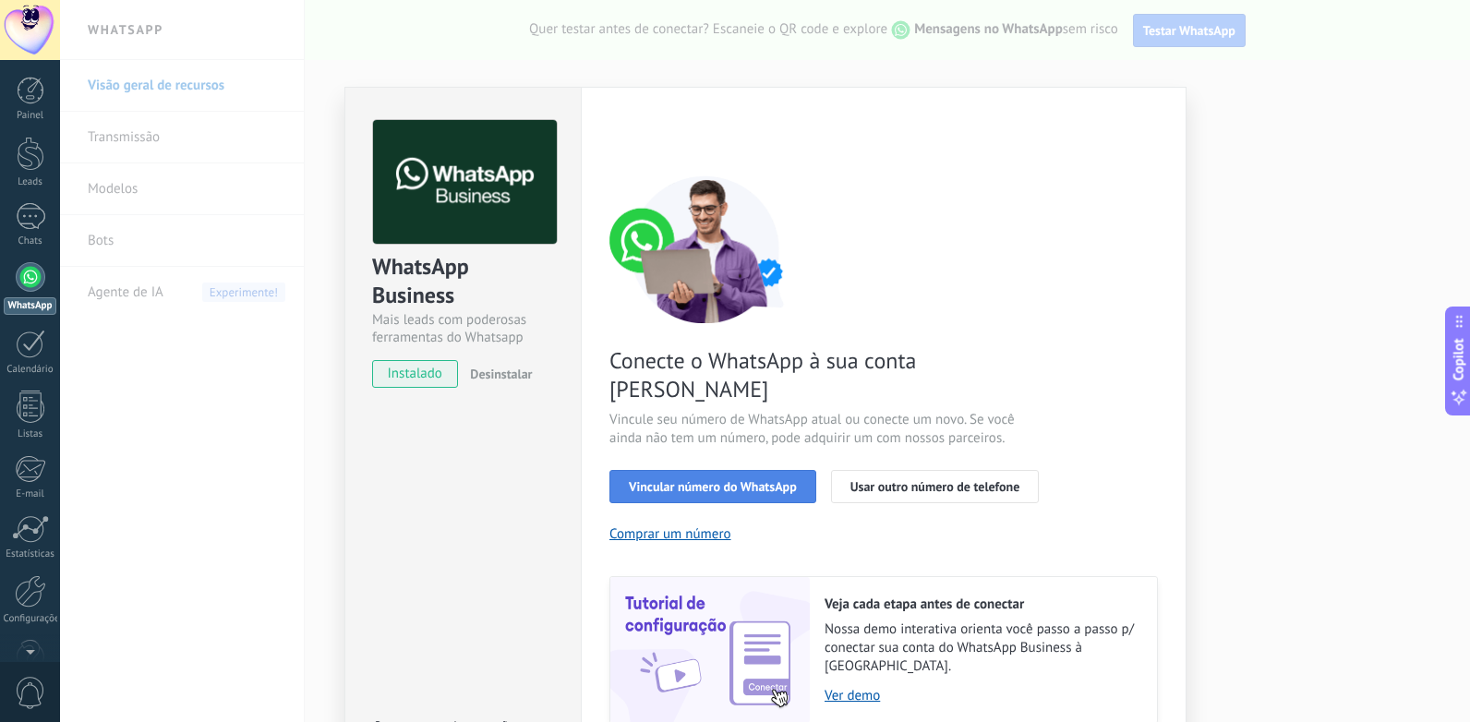
click at [734, 480] on span "Vincular número do WhatsApp" at bounding box center [713, 486] width 168 height 13
